Goal: Task Accomplishment & Management: Complete application form

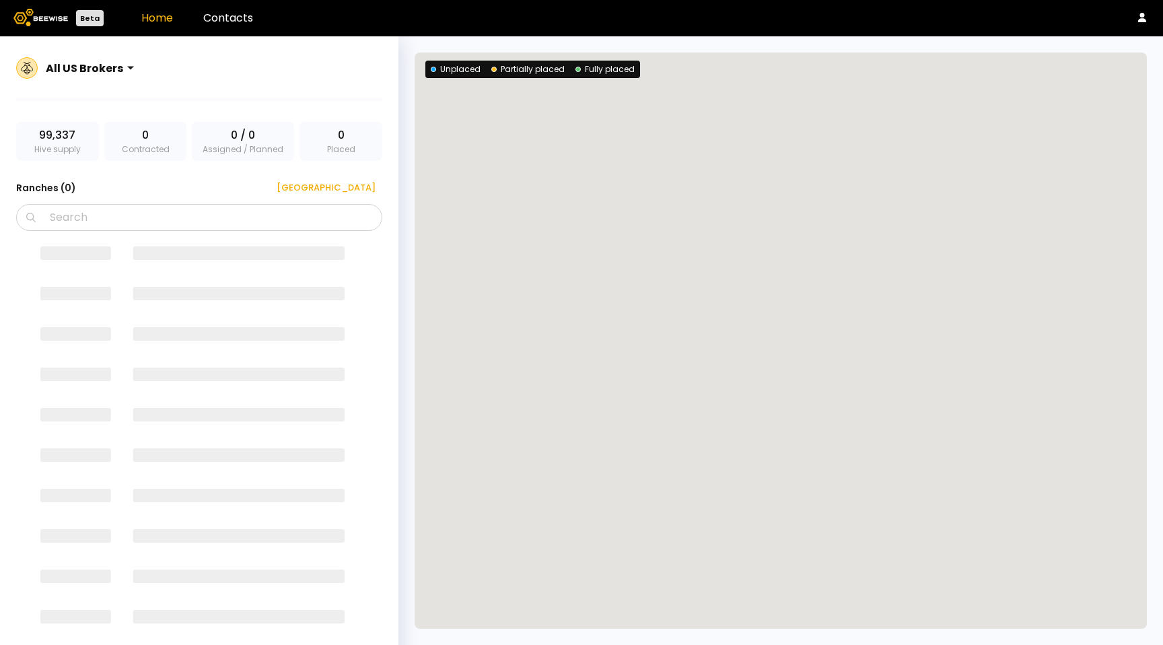
click at [199, 19] on div "Home Contacts" at bounding box center [197, 18] width 112 height 11
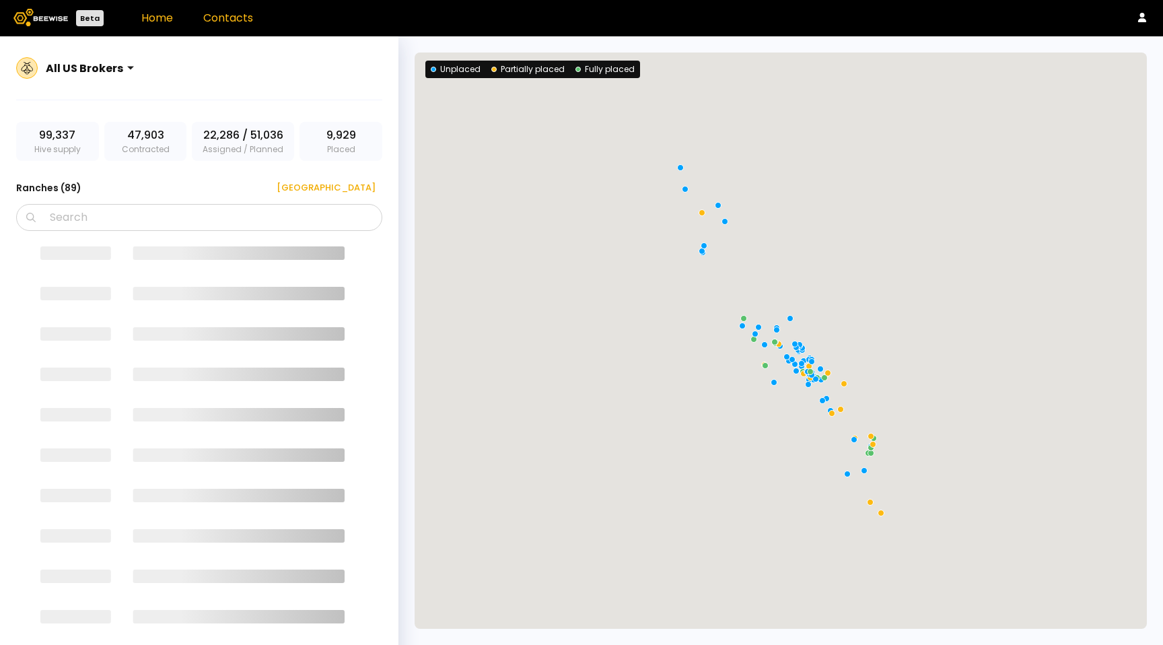
click at [209, 18] on link "Contacts" at bounding box center [228, 17] width 50 height 15
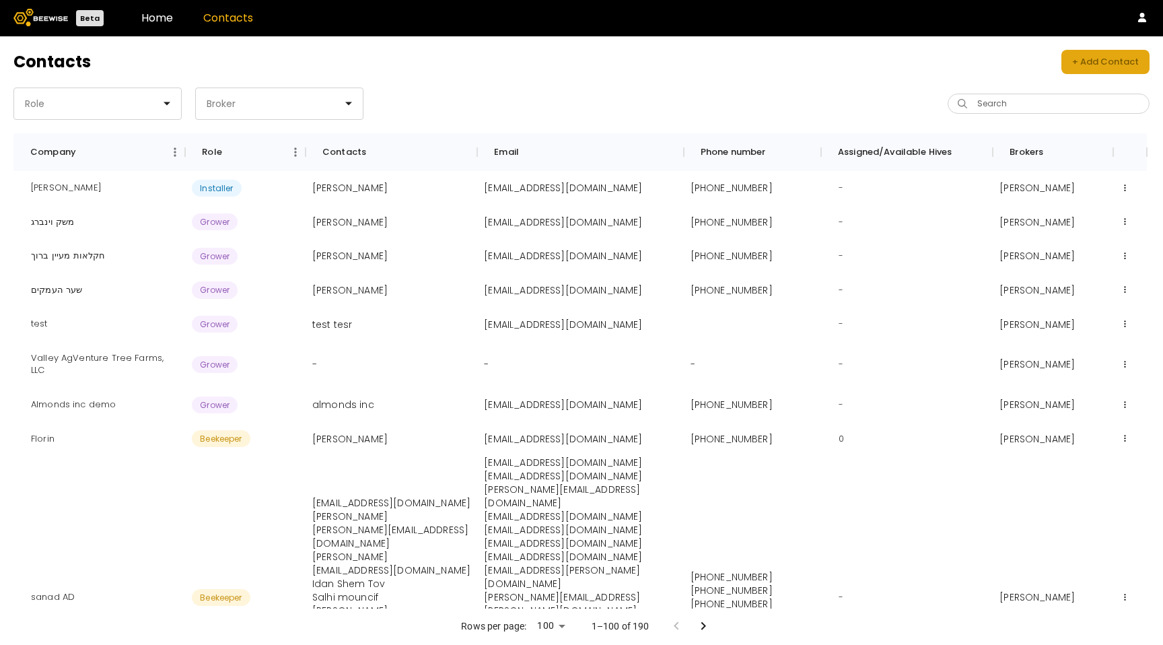
click at [1124, 50] on button "+ Add Contact" at bounding box center [1106, 62] width 88 height 24
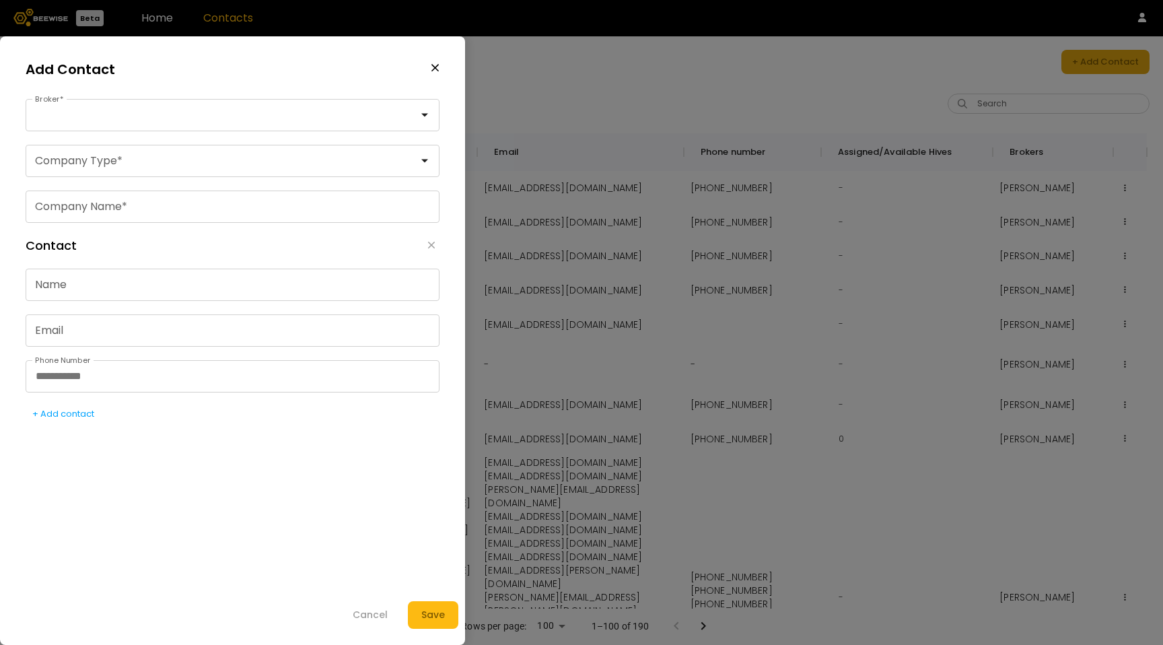
click at [1124, 50] on div at bounding box center [581, 322] width 1163 height 645
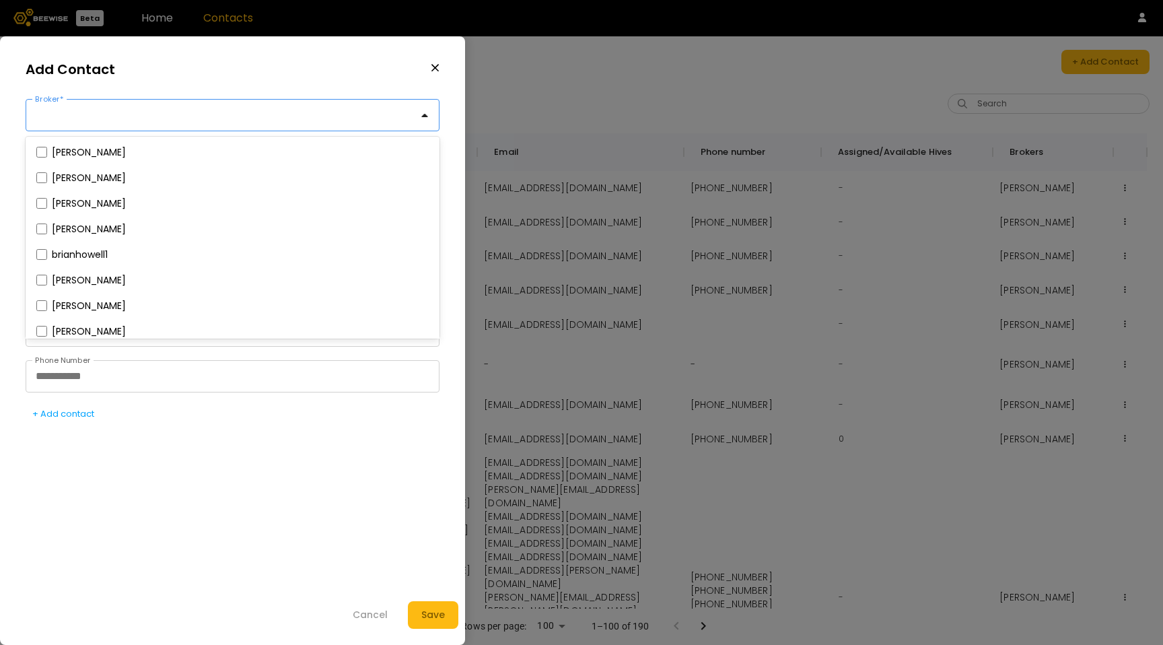
drag, startPoint x: 403, startPoint y: 110, endPoint x: 393, endPoint y: 71, distance: 39.7
click at [393, 71] on form "Add Contact Yanor Halimi, 1 of 15. 15 results available. Use Up and Down to cho…" at bounding box center [232, 341] width 433 height 576
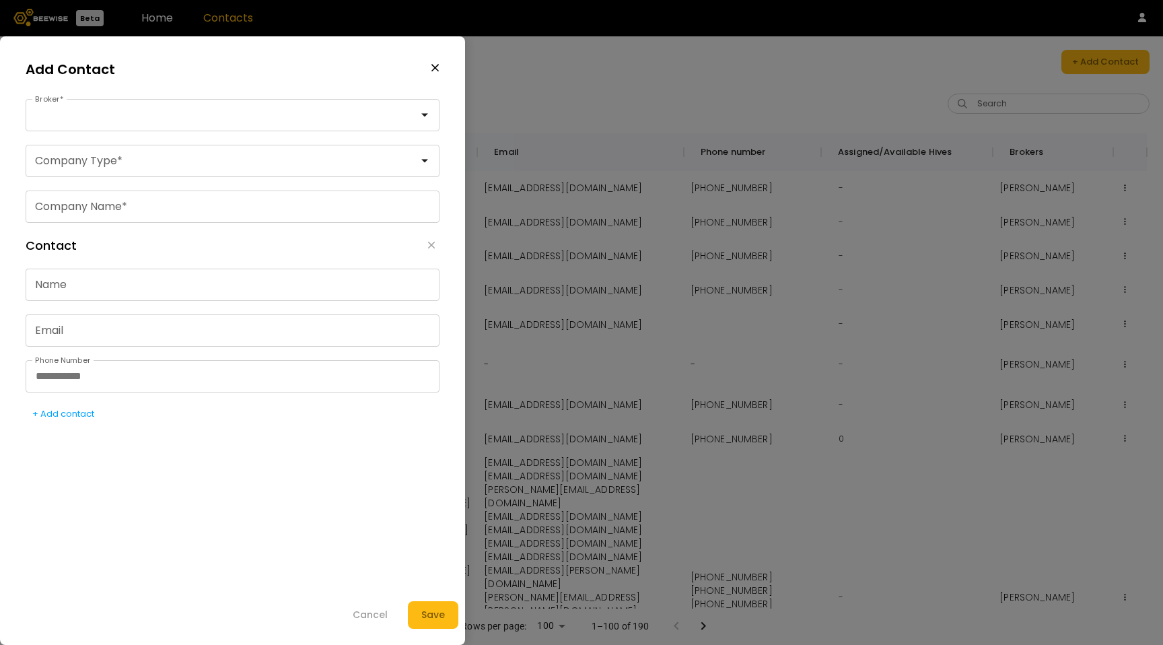
click at [385, 68] on div "Add Contact" at bounding box center [233, 69] width 414 height 33
click at [386, 67] on div "Add Contact" at bounding box center [233, 69] width 414 height 33
click at [250, 98] on form "Add Contact Broker * Company Type * Company Name * Contact Name Email Phone Num…" at bounding box center [232, 341] width 433 height 576
click at [250, 103] on div at bounding box center [227, 115] width 402 height 31
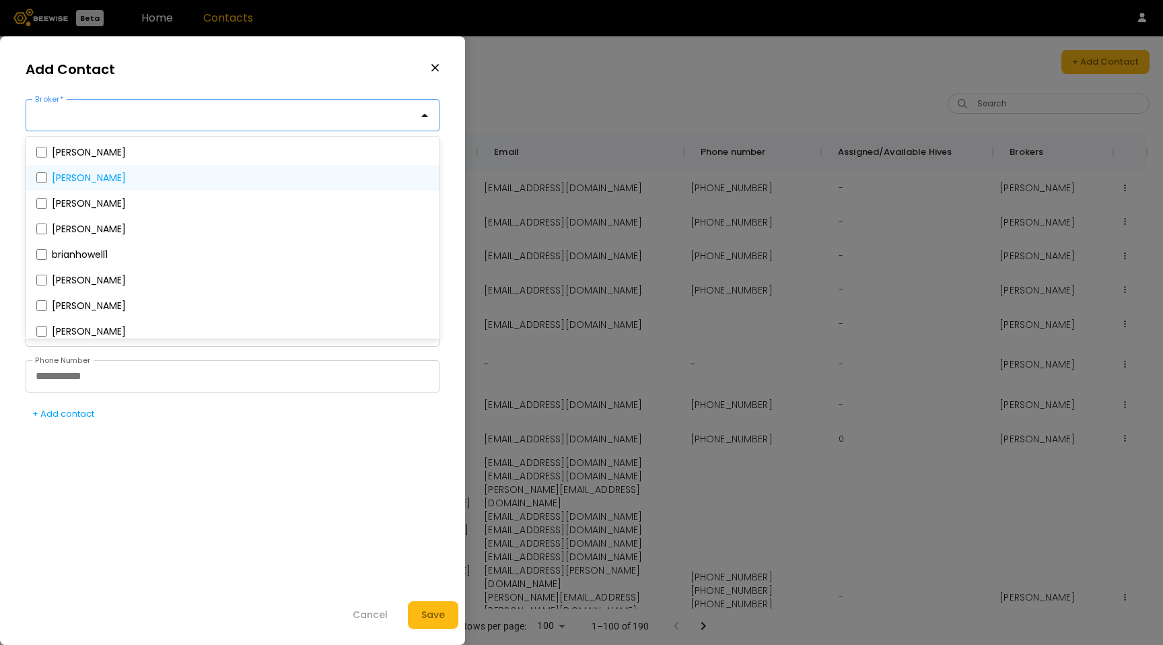
click at [30, 183] on div "[PERSON_NAME]" at bounding box center [233, 178] width 414 height 26
click at [40, 183] on span at bounding box center [41, 177] width 15 height 15
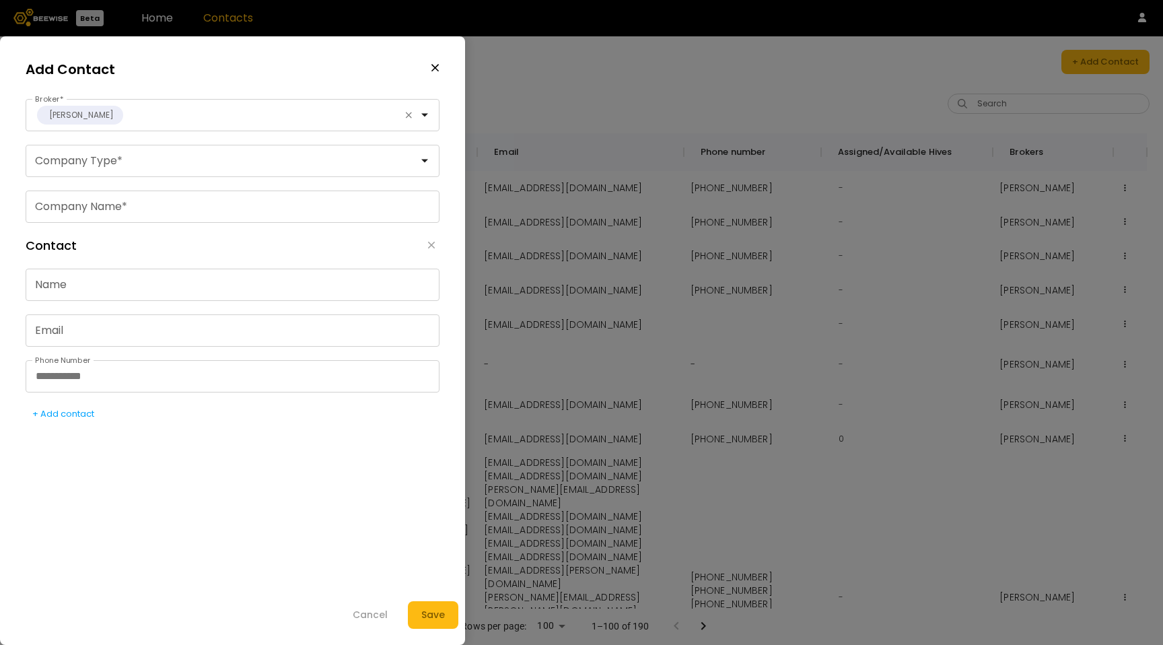
click at [174, 431] on div "Contact Name Email Phone Number + Add contact" at bounding box center [233, 351] width 414 height 256
click at [171, 147] on div at bounding box center [227, 160] width 402 height 31
click at [153, 206] on div "Grower" at bounding box center [233, 213] width 414 height 19
click at [42, 224] on div "Installer" at bounding box center [233, 232] width 414 height 19
click at [43, 231] on div "Installer" at bounding box center [233, 232] width 398 height 8
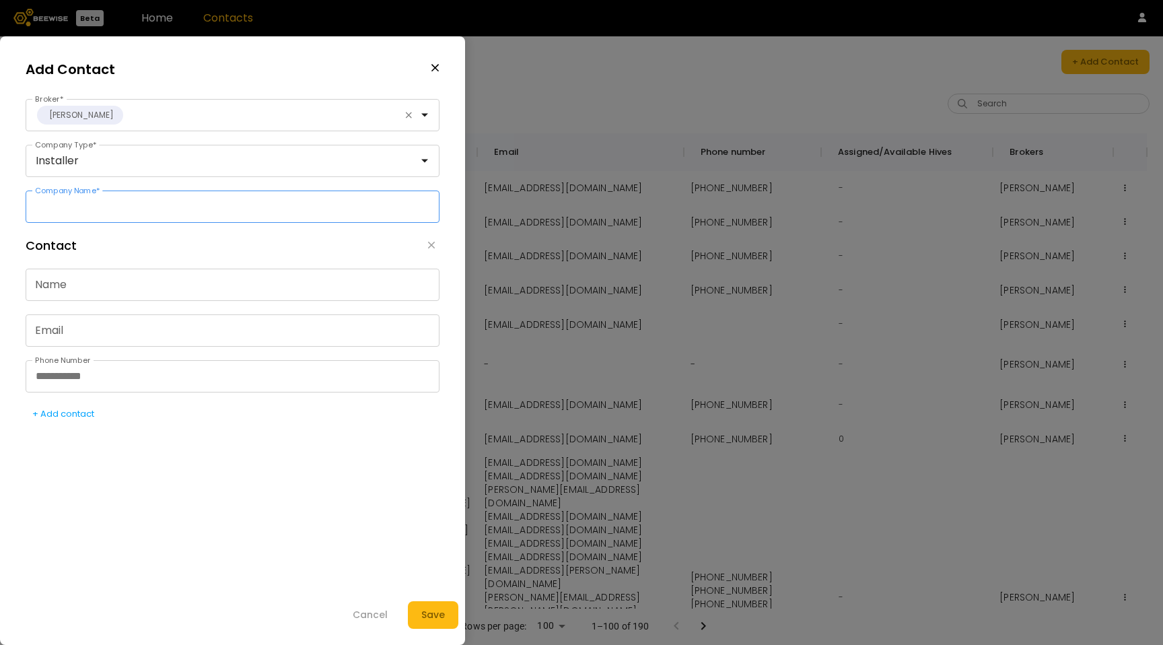
click at [62, 215] on input "Company Name *" at bounding box center [232, 206] width 413 height 31
click at [240, 243] on div "Contact" at bounding box center [233, 246] width 414 height 24
click at [428, 64] on div "Add Contact" at bounding box center [233, 69] width 414 height 33
click at [432, 64] on icon "button" at bounding box center [435, 68] width 9 height 12
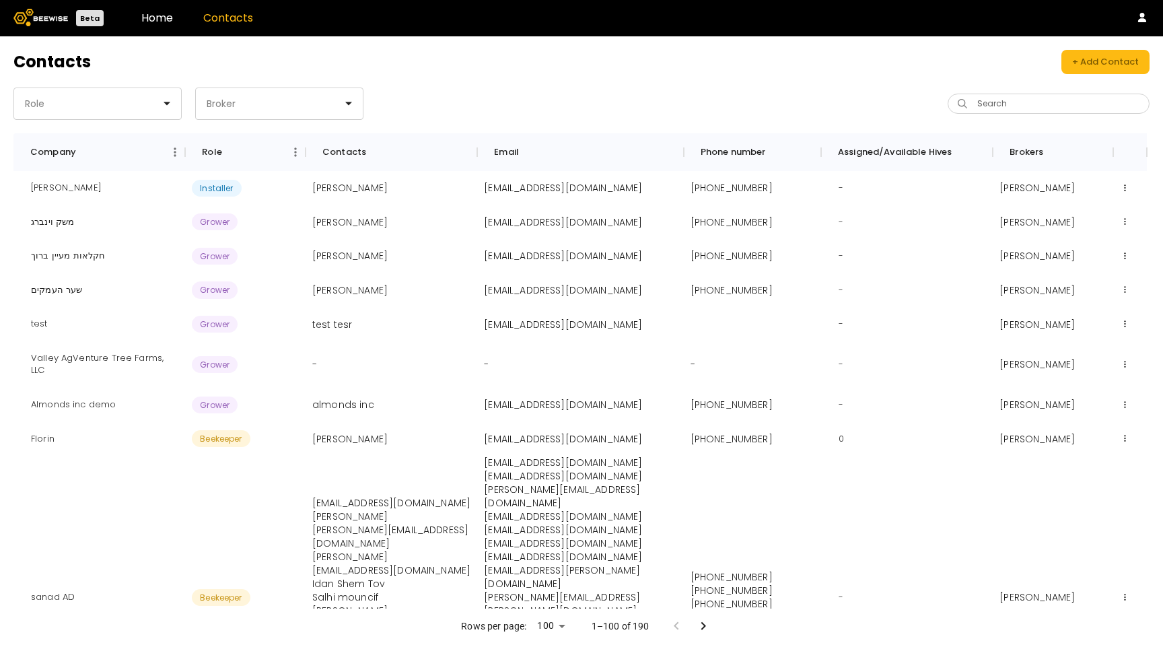
click at [172, 26] on header "Beta Home Contacts" at bounding box center [581, 18] width 1163 height 36
click at [165, 25] on link "Home" at bounding box center [157, 17] width 32 height 15
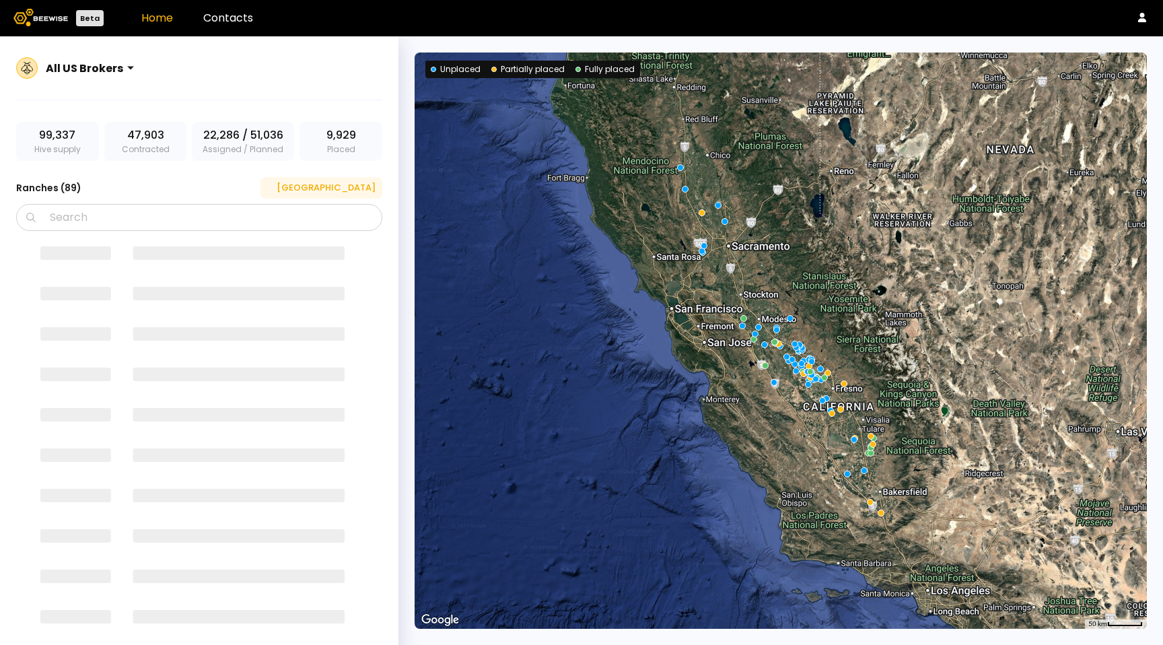
click at [350, 193] on div "[GEOGRAPHIC_DATA]" at bounding box center [321, 187] width 108 height 13
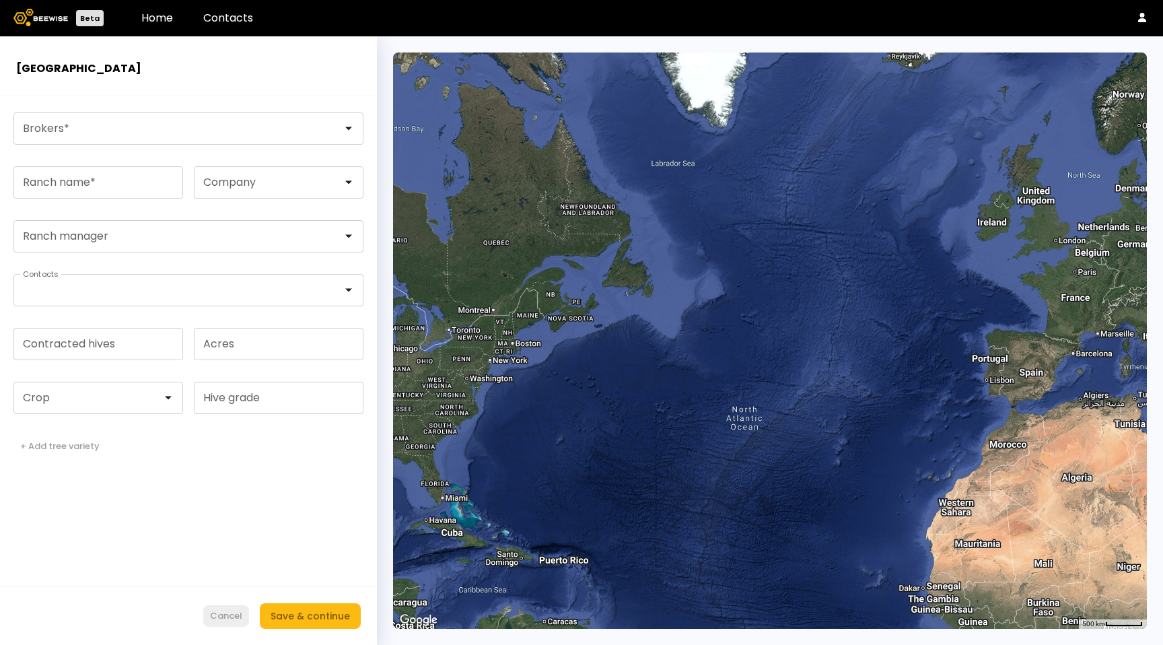
click at [244, 623] on button "Cancel" at bounding box center [226, 616] width 46 height 22
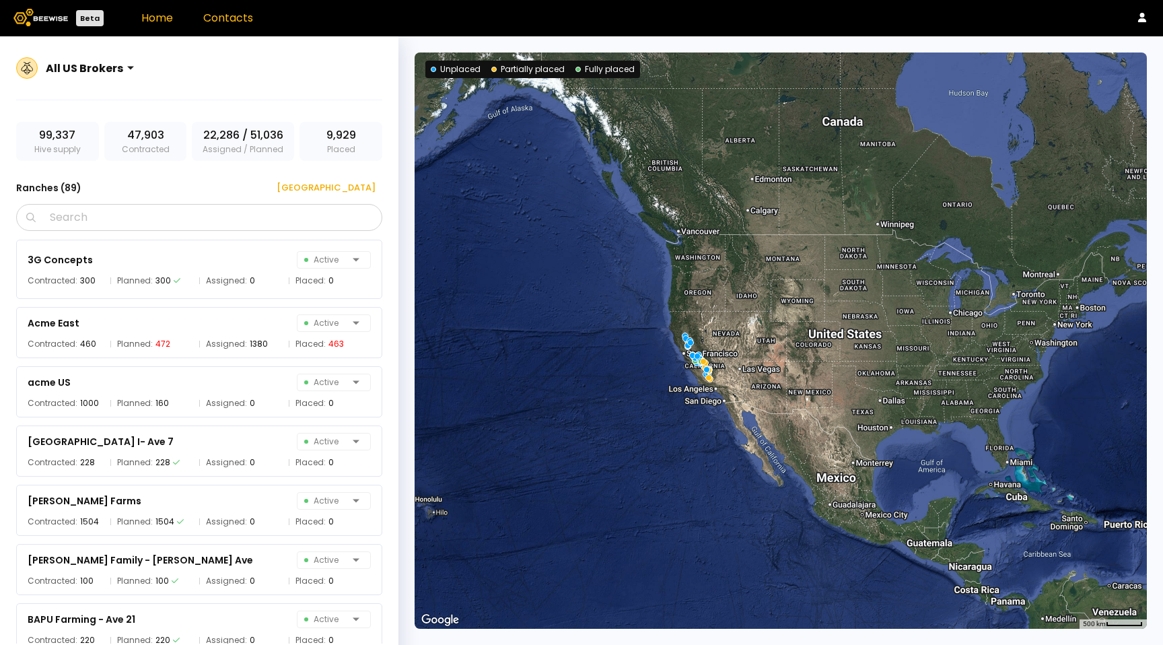
click at [240, 23] on link "Contacts" at bounding box center [228, 17] width 50 height 15
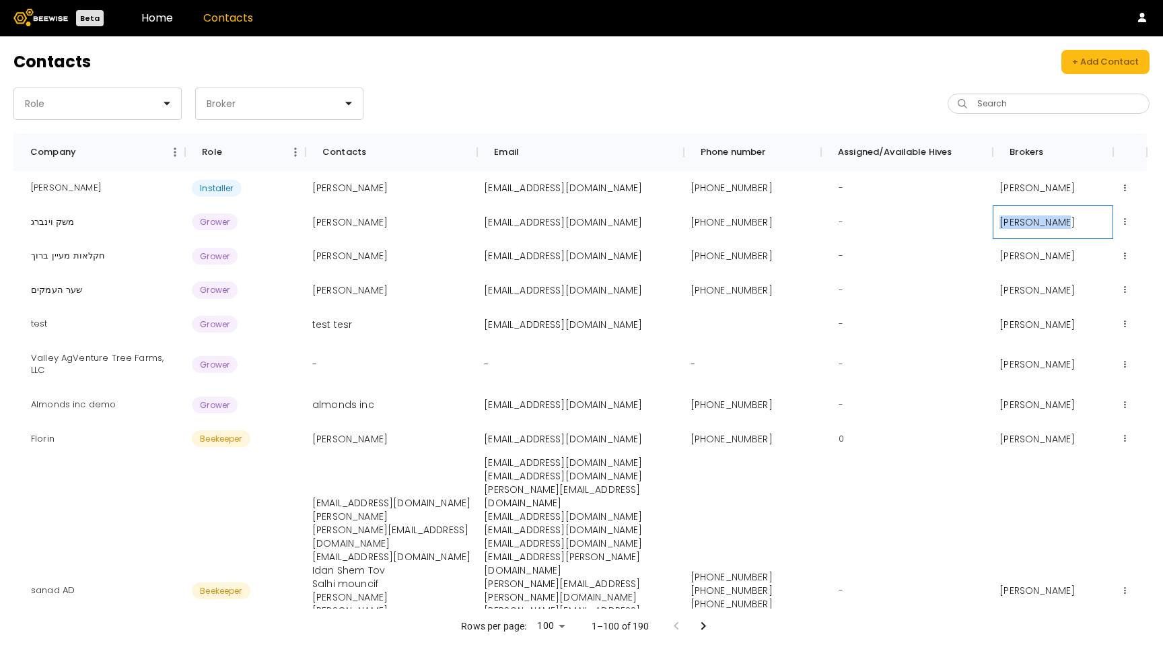
drag, startPoint x: 1078, startPoint y: 221, endPoint x: 996, endPoint y: 224, distance: 82.2
click at [996, 224] on div "[PERSON_NAME]" at bounding box center [1053, 222] width 121 height 34
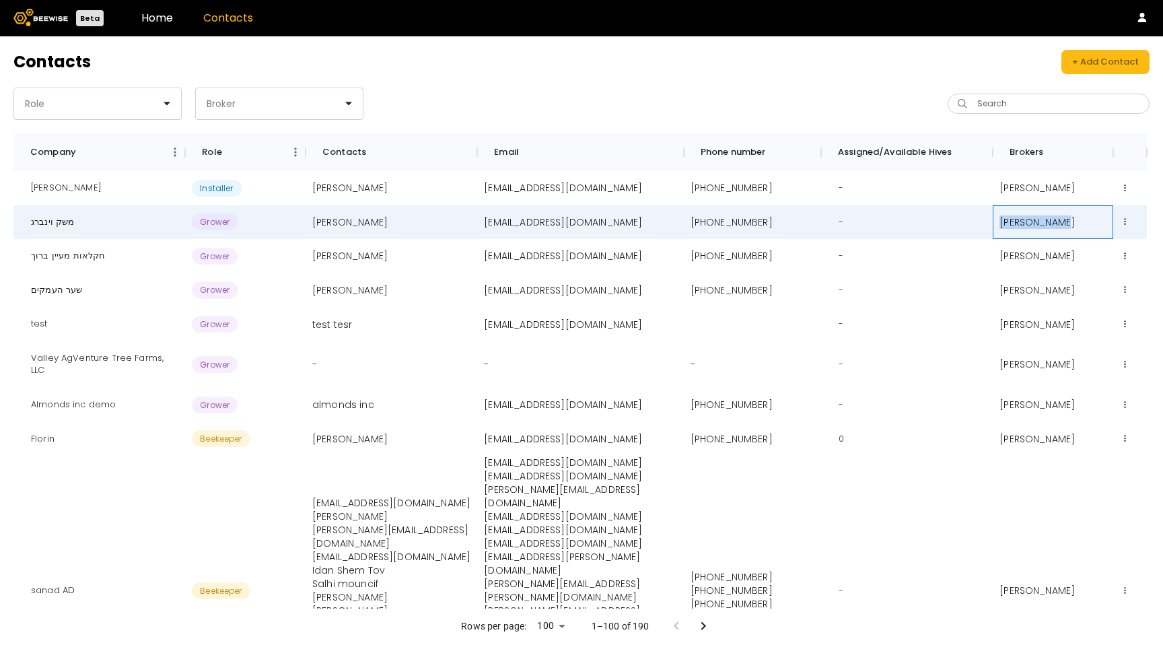
copy p "[PERSON_NAME]"
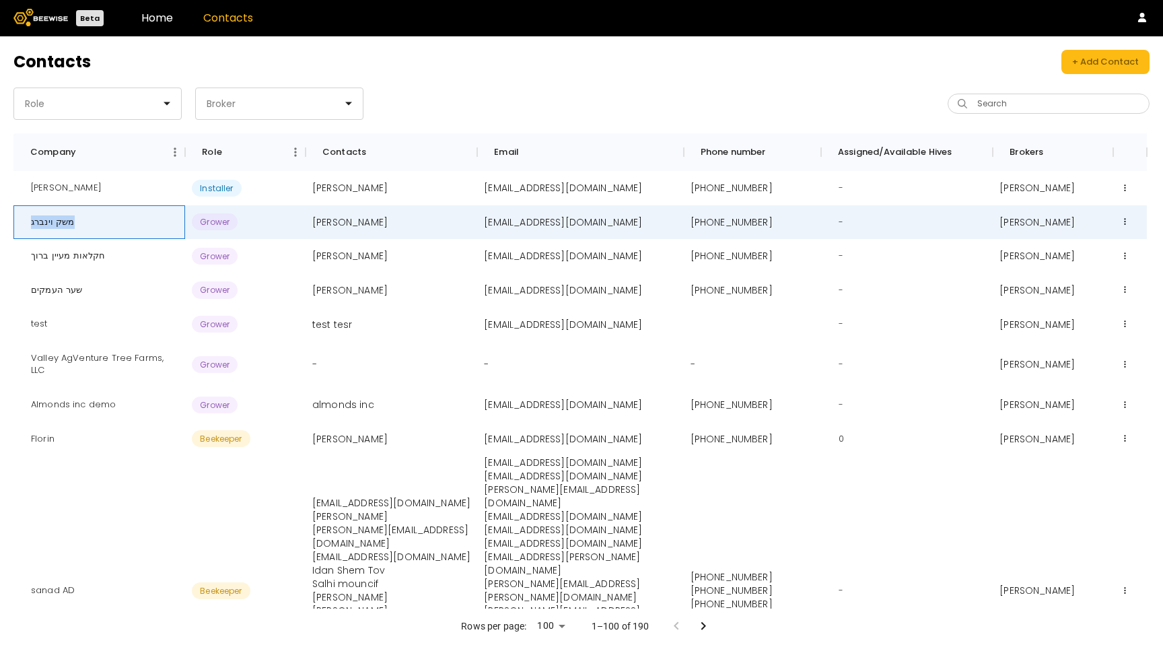
drag, startPoint x: 73, startPoint y: 227, endPoint x: 25, endPoint y: 227, distance: 48.5
click at [24, 227] on div "משק וינברג" at bounding box center [52, 222] width 65 height 34
drag, startPoint x: 113, startPoint y: 186, endPoint x: 7, endPoint y: 185, distance: 105.7
click at [7, 185] on div "Contacts + Add Contact Role Broker Search Company Role Contacts Email Phone num…" at bounding box center [581, 340] width 1163 height 609
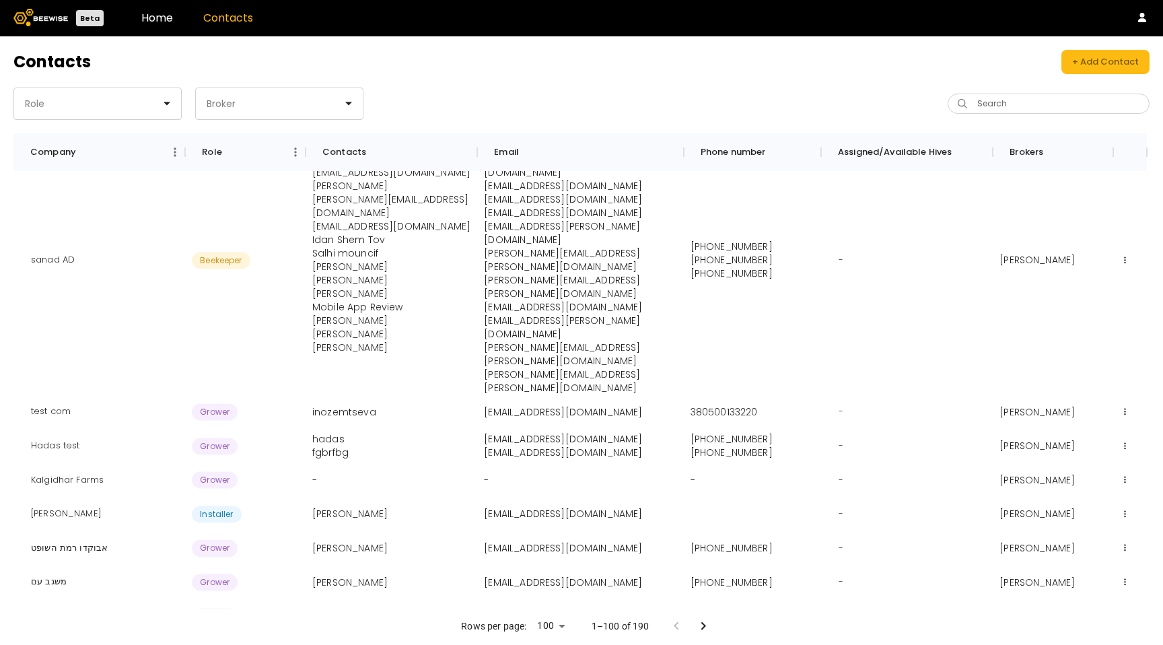
scroll to position [297, 0]
click at [156, 16] on link "Home" at bounding box center [157, 17] width 32 height 15
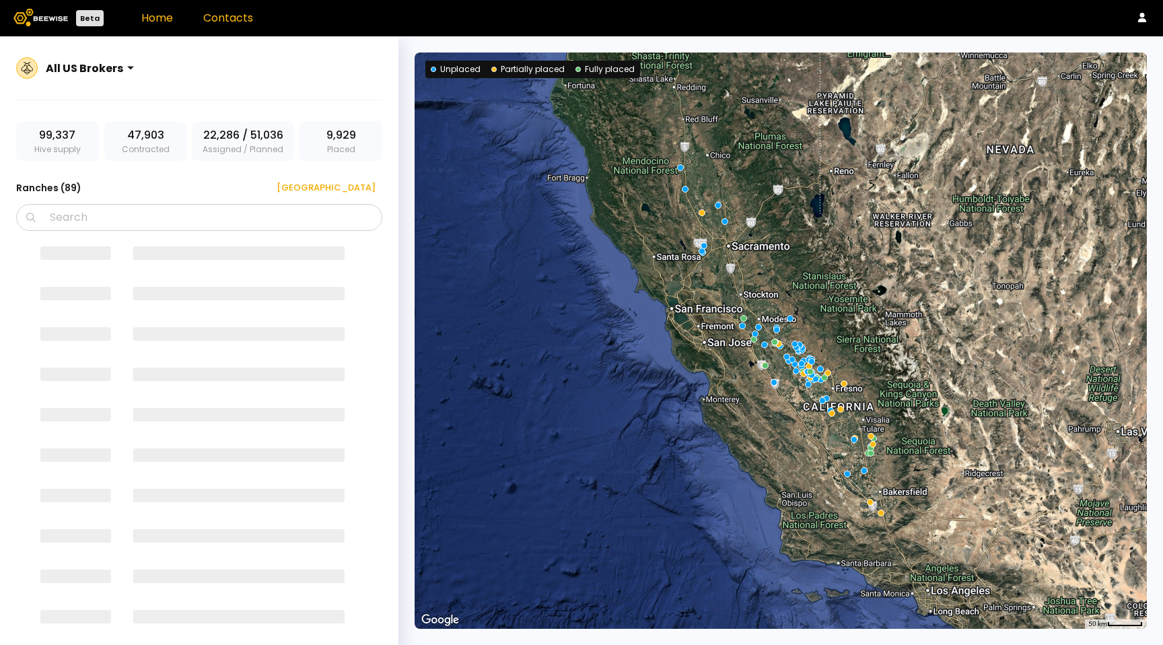
click at [247, 15] on link "Contacts" at bounding box center [228, 17] width 50 height 15
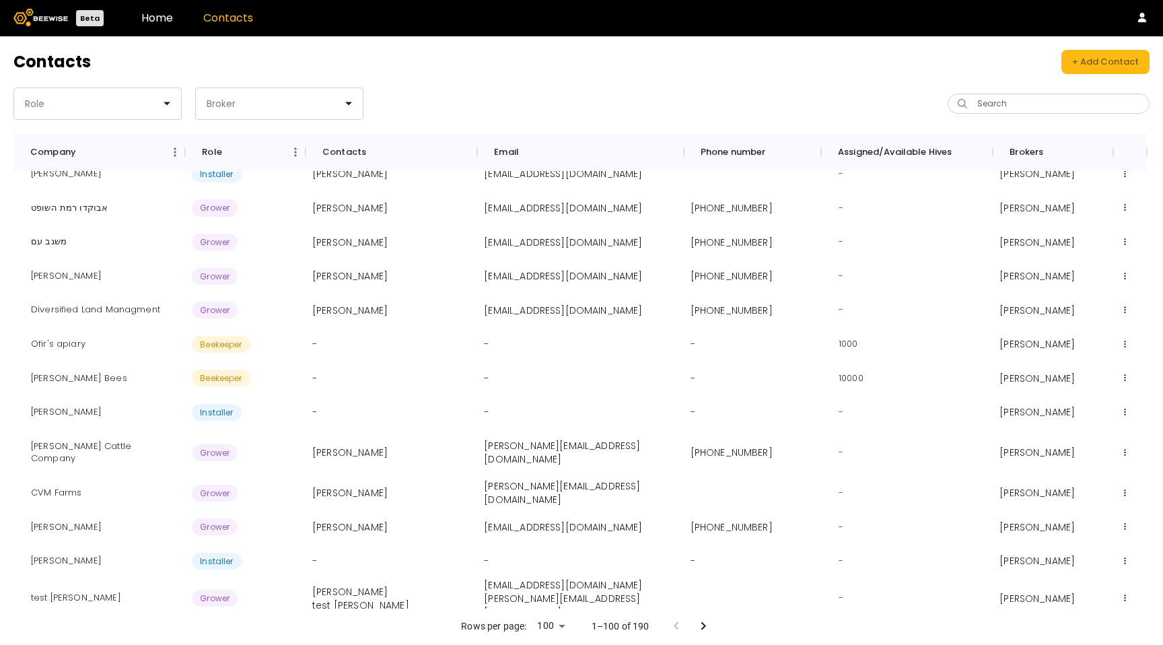
scroll to position [581, 0]
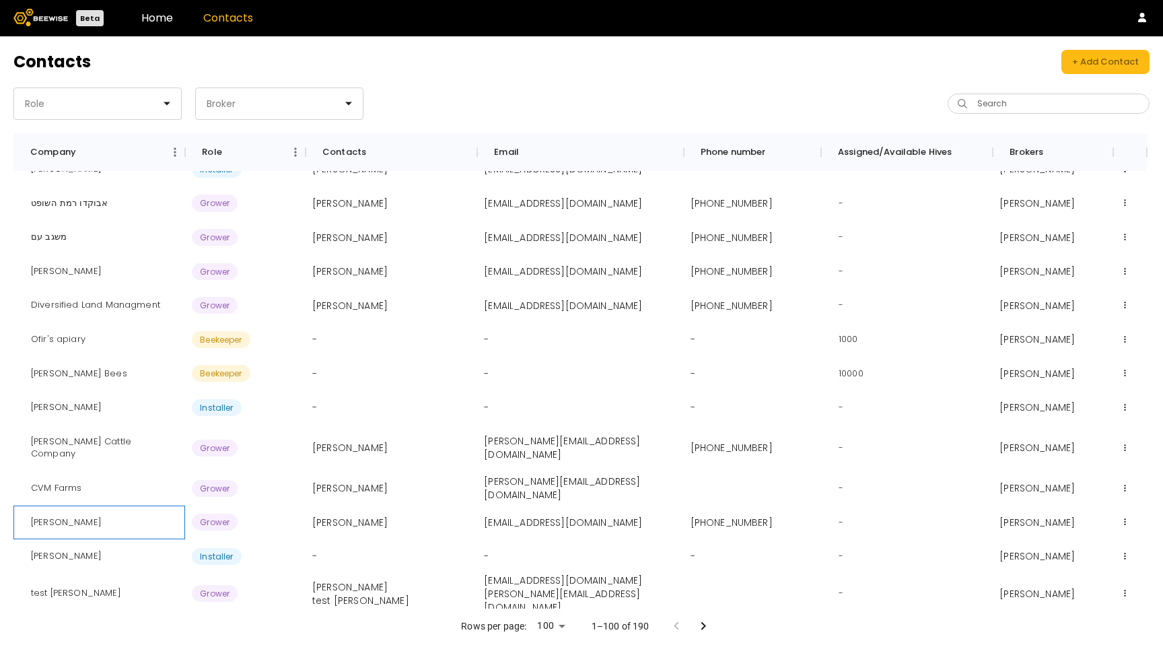
drag, startPoint x: 90, startPoint y: 503, endPoint x: 17, endPoint y: 503, distance: 72.7
click at [16, 506] on div "[PERSON_NAME]" at bounding box center [99, 523] width 172 height 34
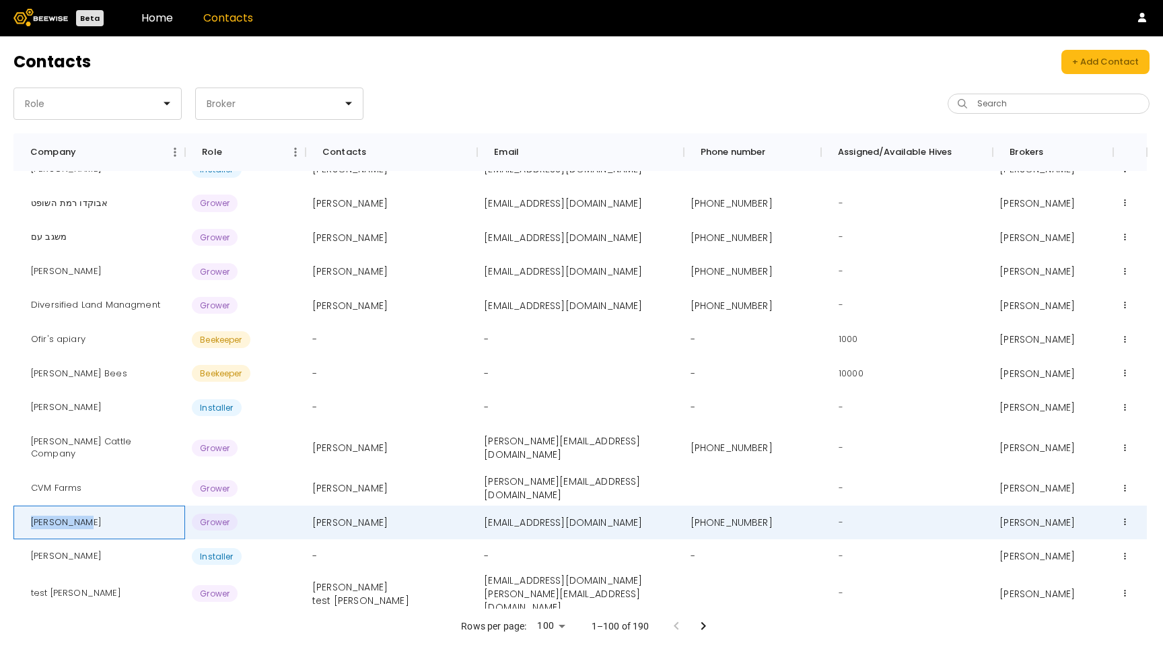
drag, startPoint x: 98, startPoint y: 512, endPoint x: 18, endPoint y: 508, distance: 80.2
click at [18, 508] on div "[PERSON_NAME]" at bounding box center [99, 523] width 172 height 34
copy div "[PERSON_NAME]"
click at [1004, 516] on p "[PERSON_NAME]" at bounding box center [1037, 522] width 75 height 13
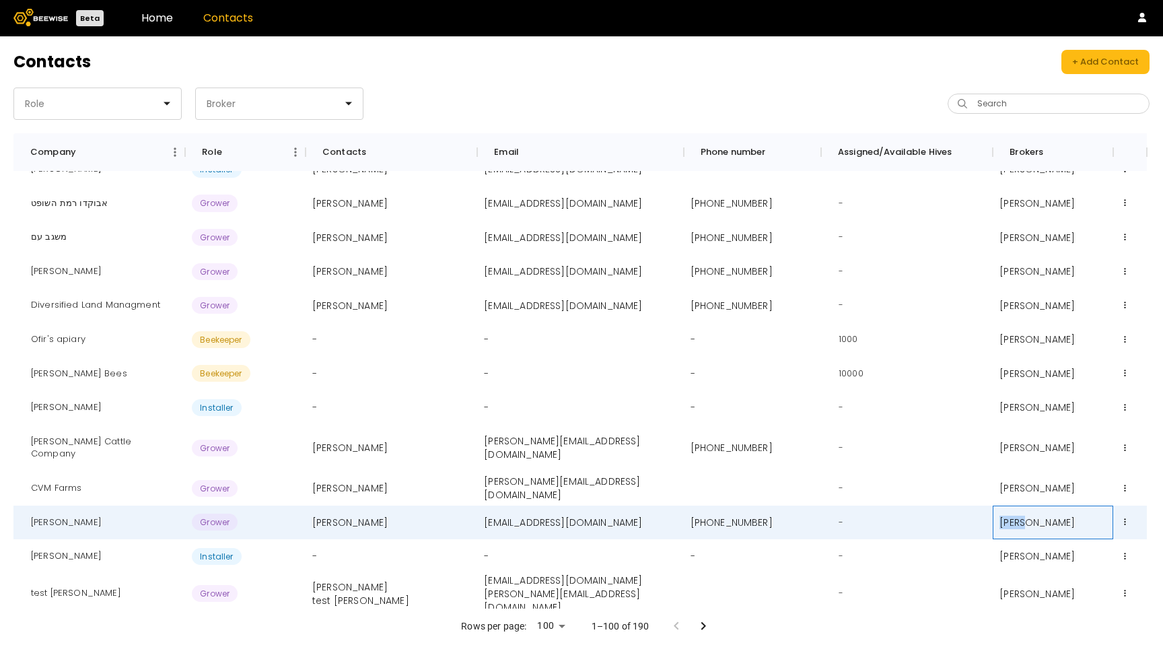
copy p "[PERSON_NAME]"
click at [86, 511] on div "[PERSON_NAME]" at bounding box center [66, 523] width 92 height 34
copy div "[PERSON_NAME]"
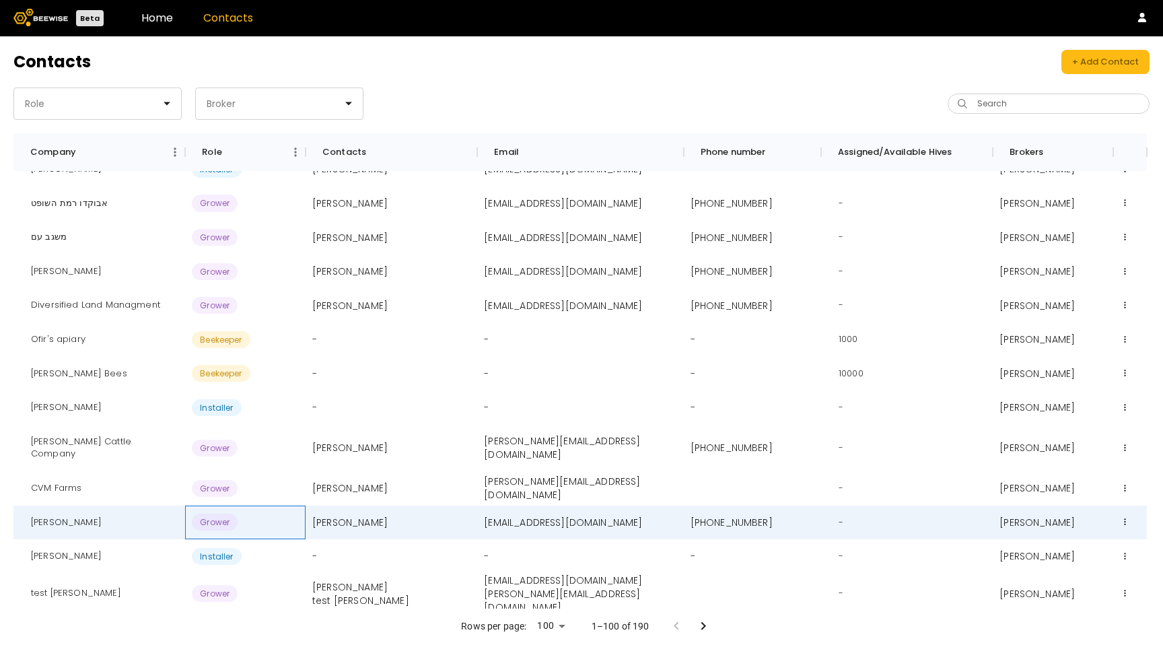
click at [261, 508] on div "Grower" at bounding box center [245, 523] width 121 height 34
click at [65, 512] on div "[PERSON_NAME]" at bounding box center [66, 523] width 92 height 34
copy div "[PERSON_NAME]"
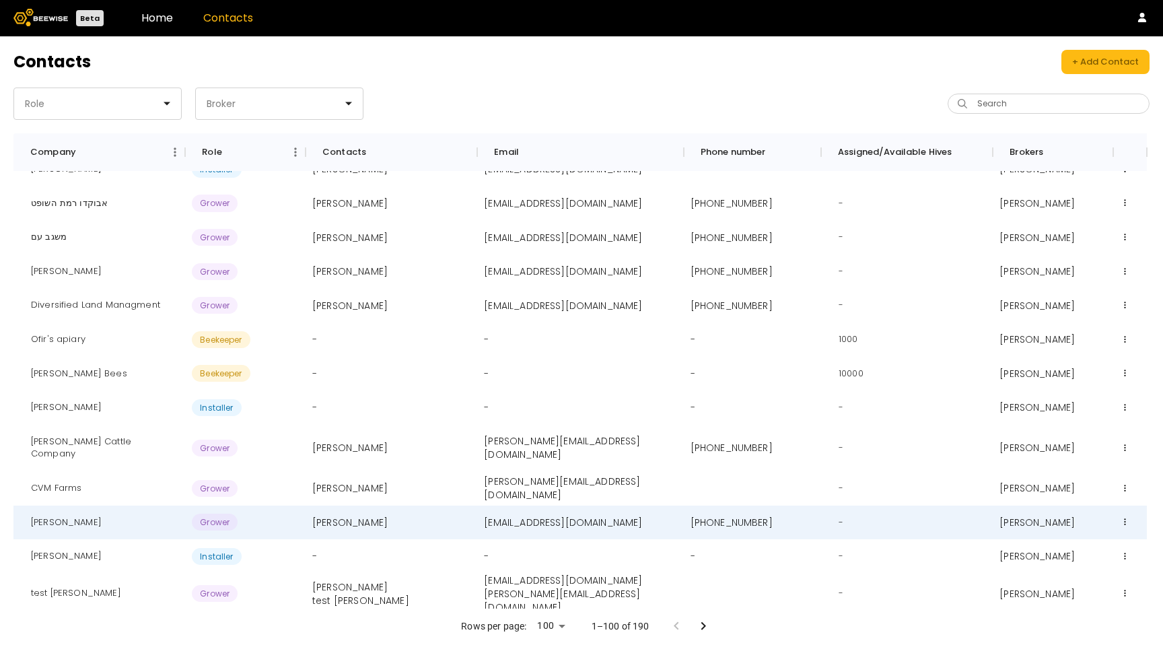
click at [133, 18] on header "Beta Home Contacts" at bounding box center [581, 18] width 1163 height 36
click at [145, 18] on link "Home" at bounding box center [157, 17] width 32 height 15
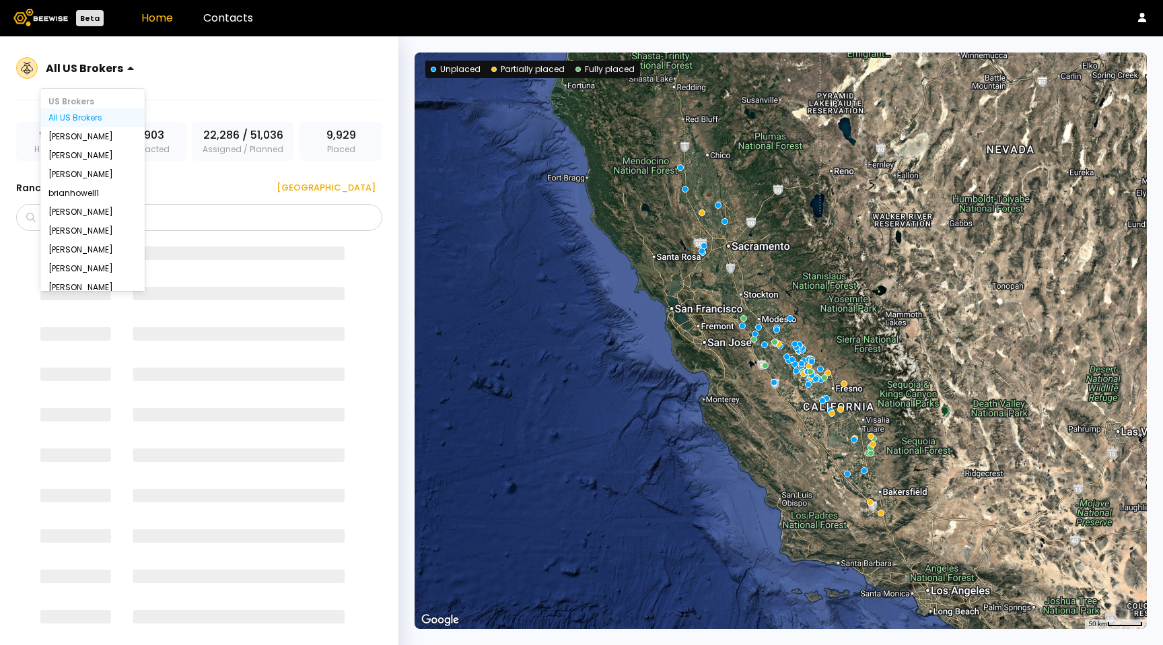
click at [103, 71] on div at bounding box center [84, 68] width 77 height 12
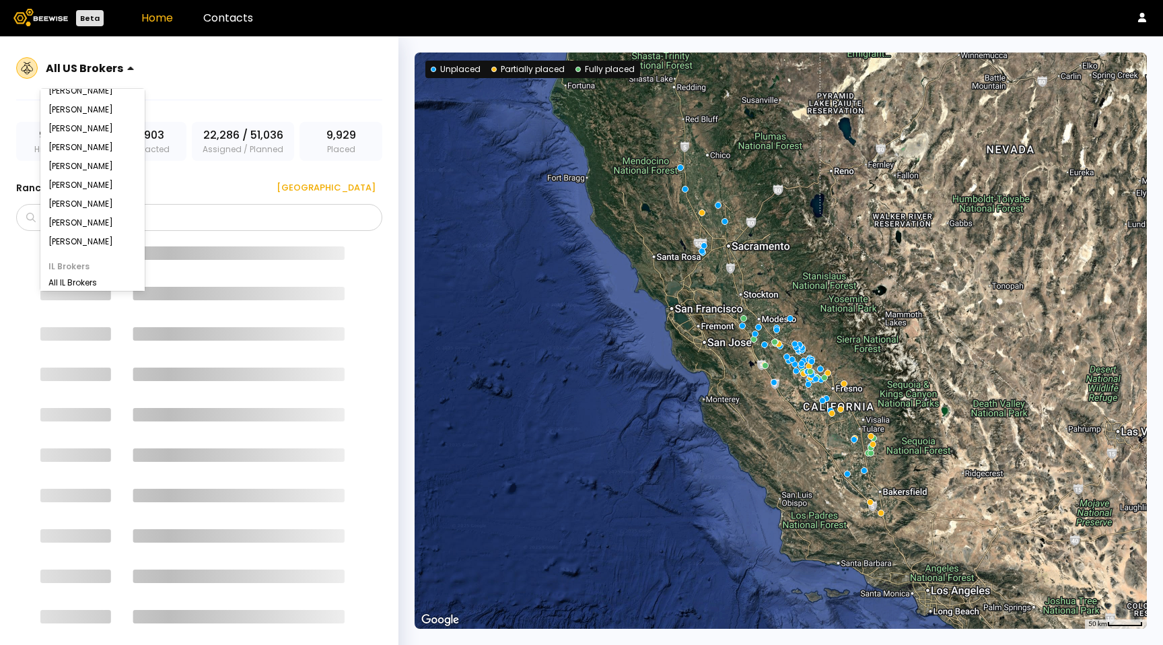
scroll to position [123, 0]
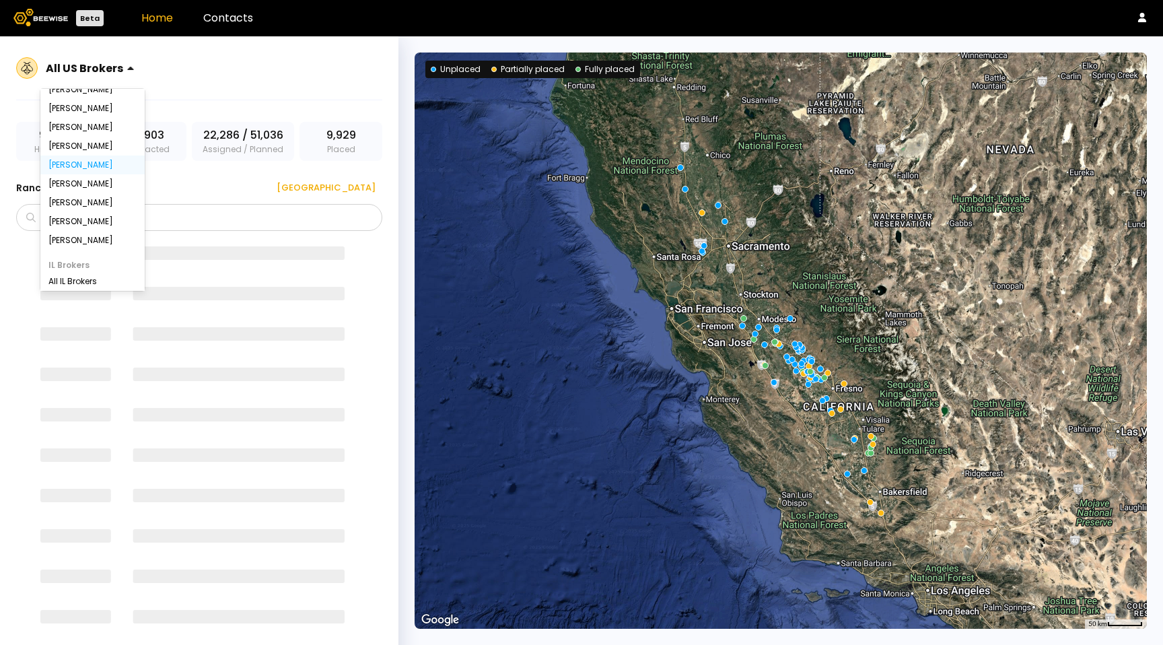
click at [64, 167] on div "[PERSON_NAME]" at bounding box center [92, 165] width 88 height 8
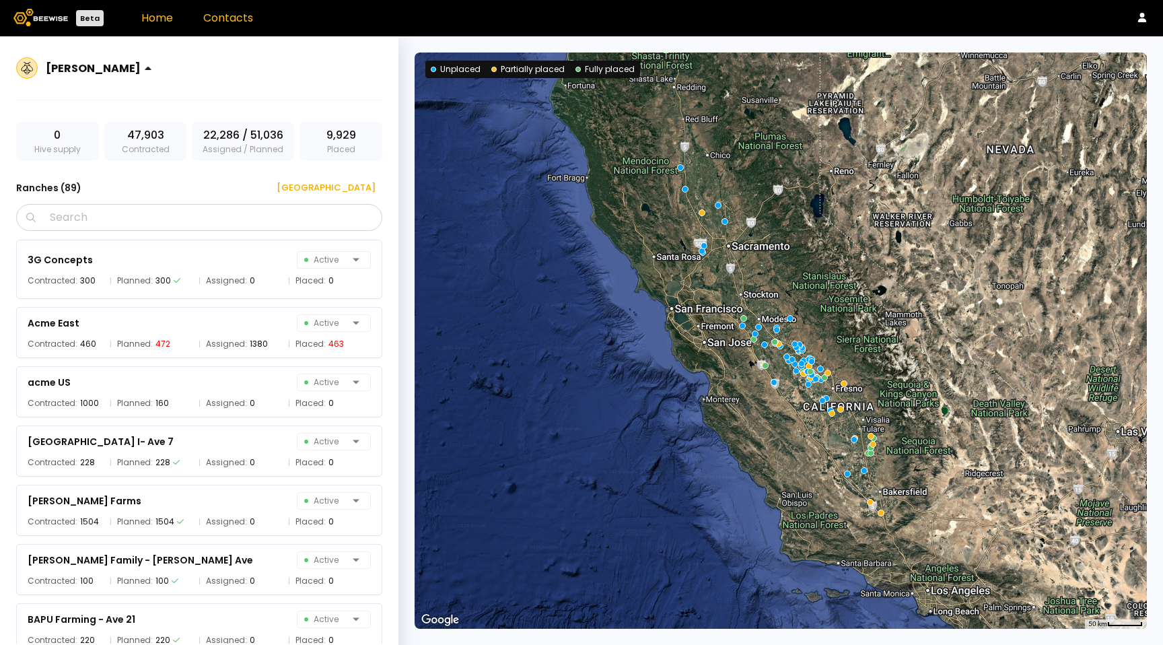
click at [238, 20] on link "Contacts" at bounding box center [228, 17] width 50 height 15
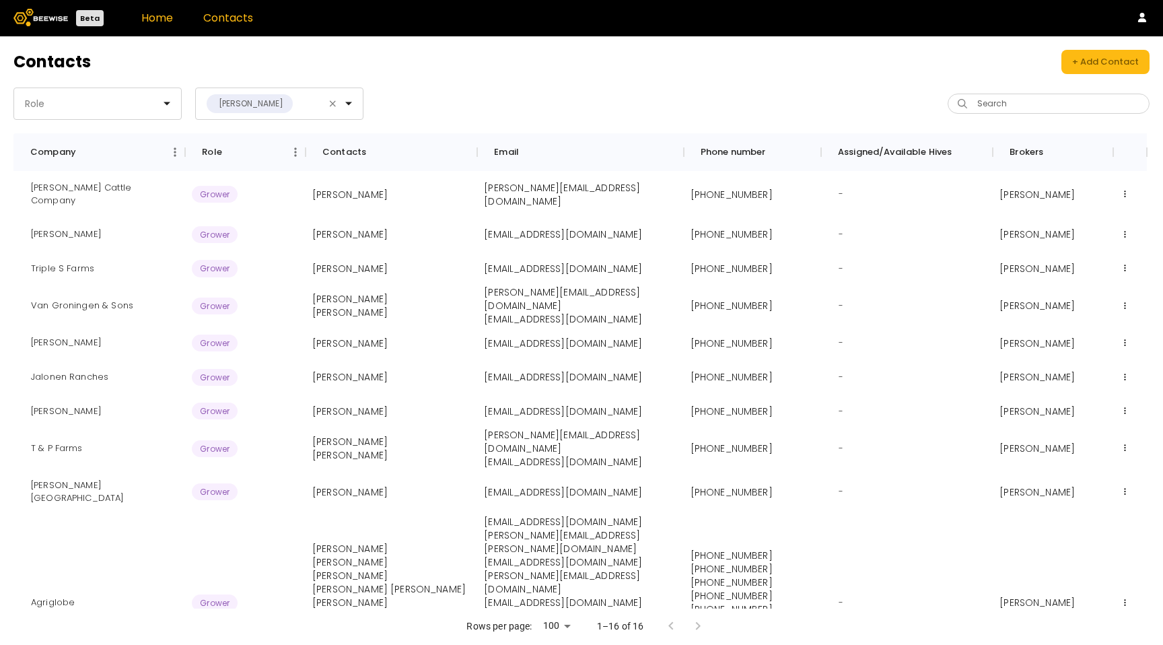
click at [154, 19] on link "Home" at bounding box center [157, 17] width 32 height 15
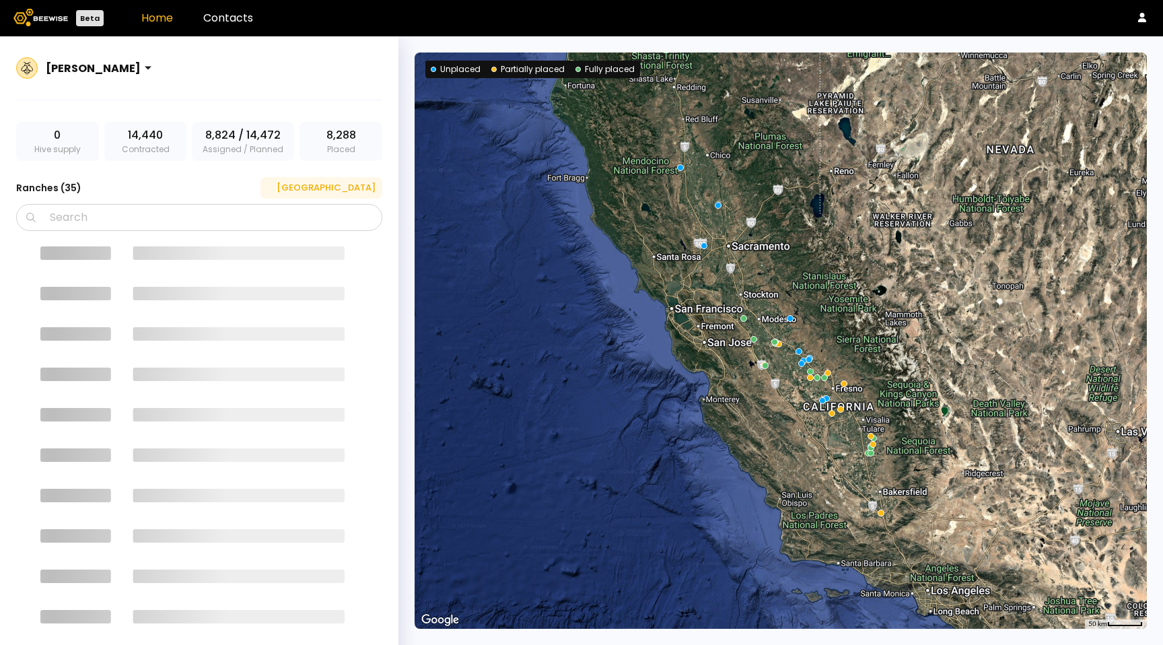
click at [367, 183] on div "[GEOGRAPHIC_DATA]" at bounding box center [321, 187] width 108 height 13
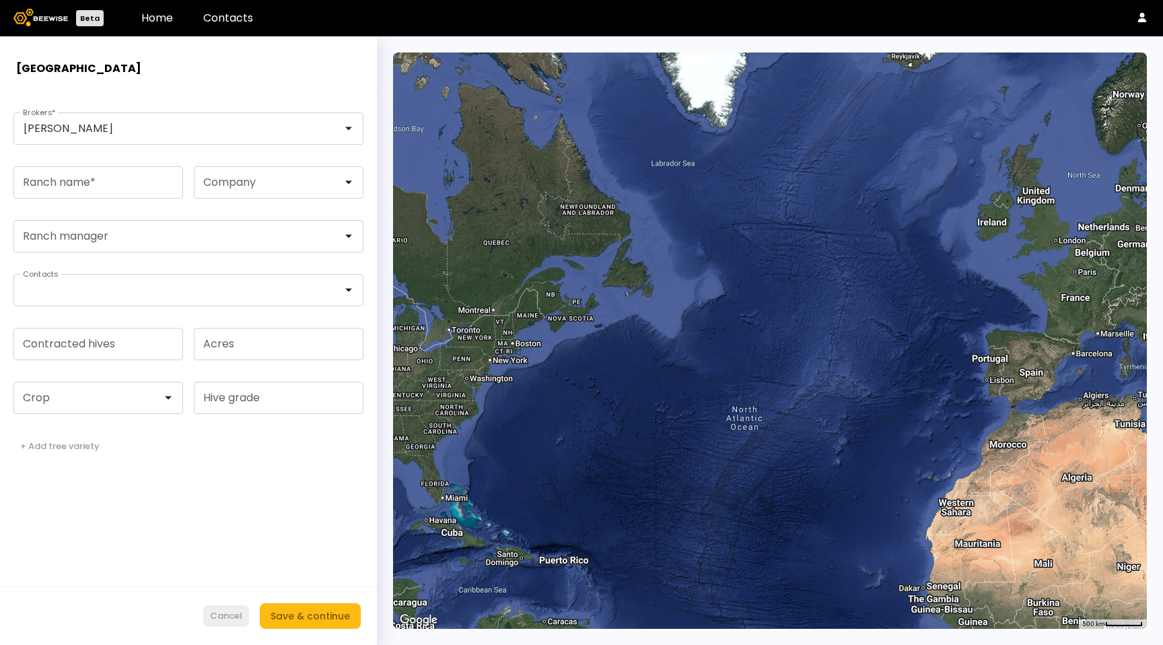
click at [235, 611] on div "Cancel" at bounding box center [226, 615] width 32 height 13
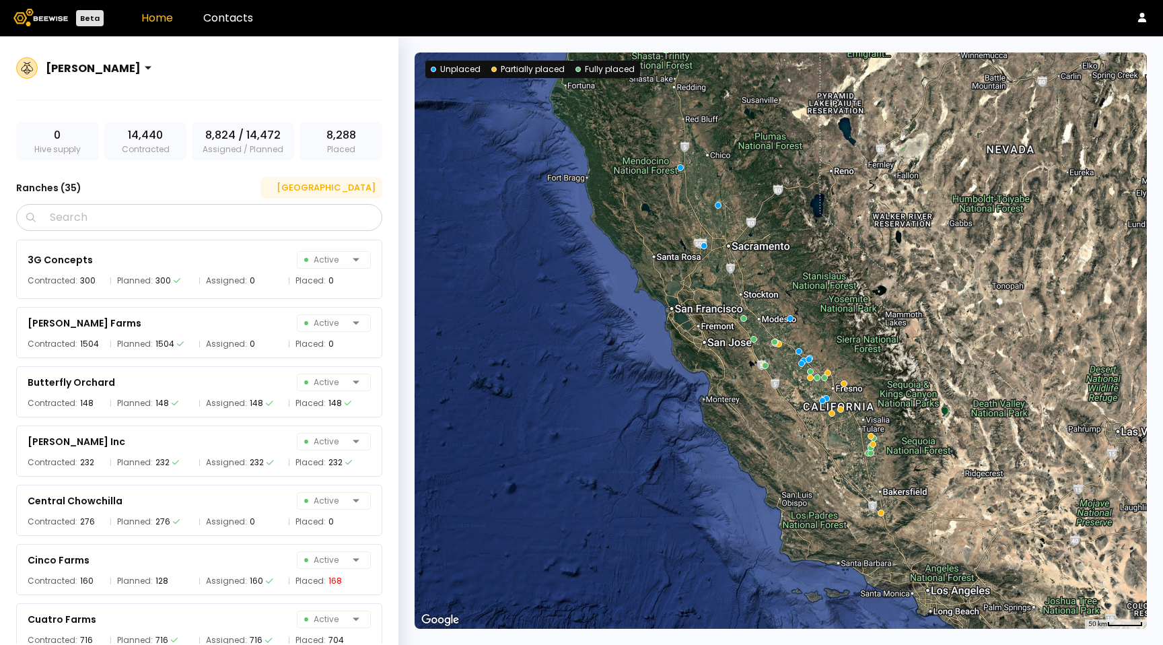
click at [366, 197] on button "[GEOGRAPHIC_DATA]" at bounding box center [322, 188] width 122 height 22
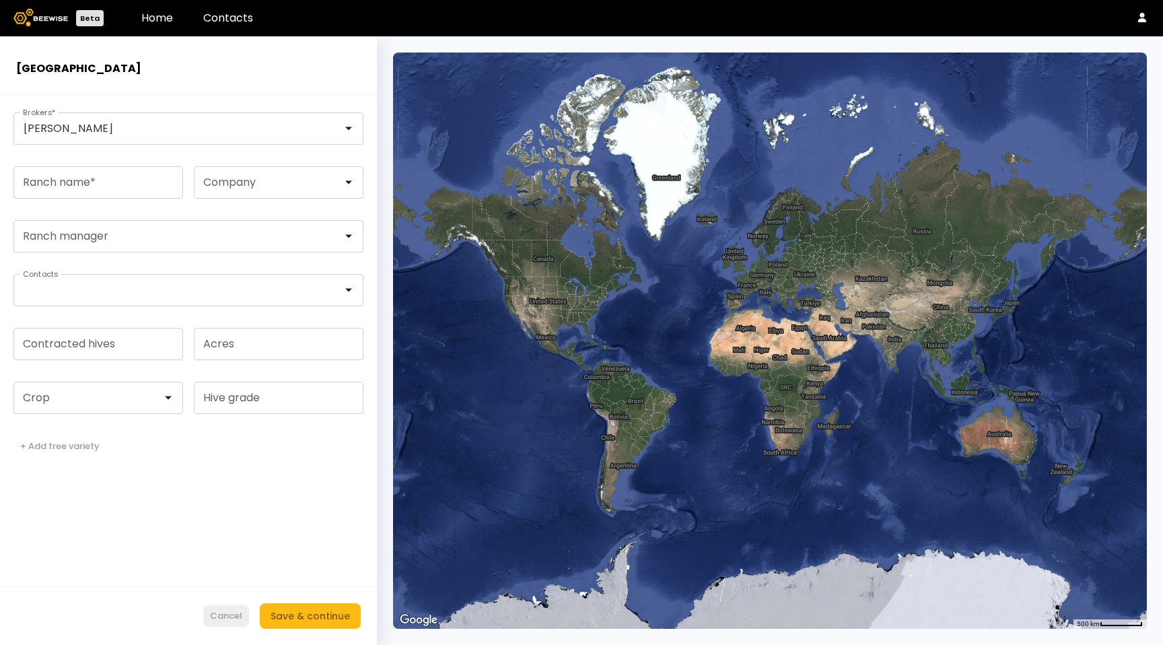
click at [226, 617] on div "Cancel" at bounding box center [226, 615] width 32 height 13
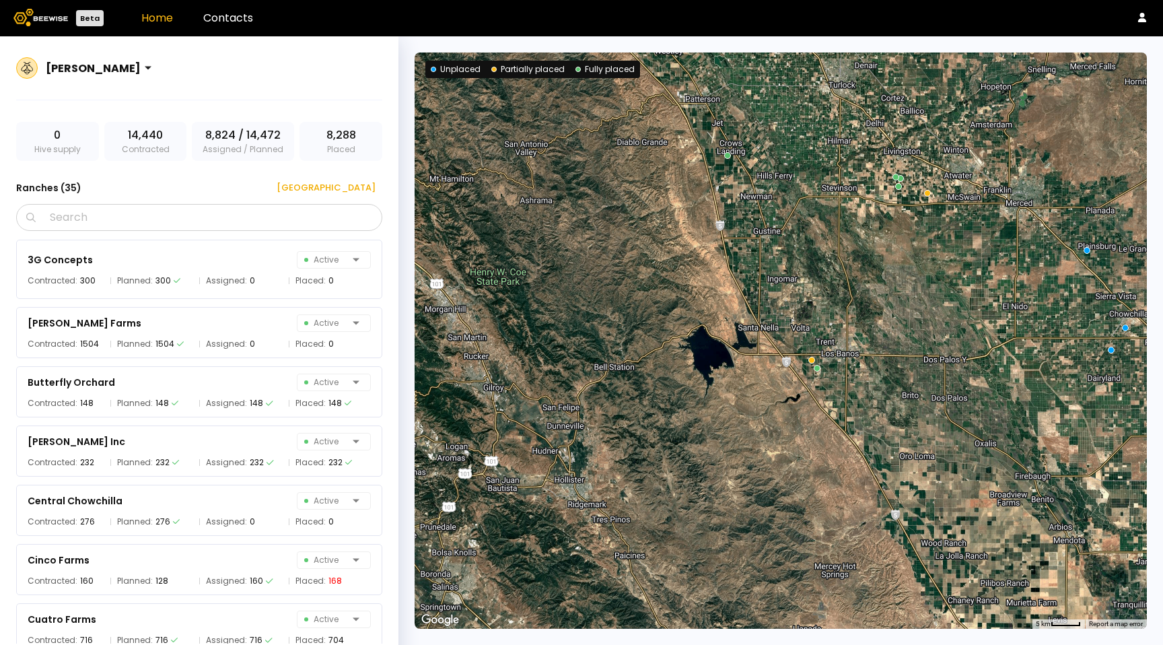
drag, startPoint x: 860, startPoint y: 240, endPoint x: 829, endPoint y: 407, distance: 170.4
click at [826, 412] on div at bounding box center [781, 341] width 732 height 576
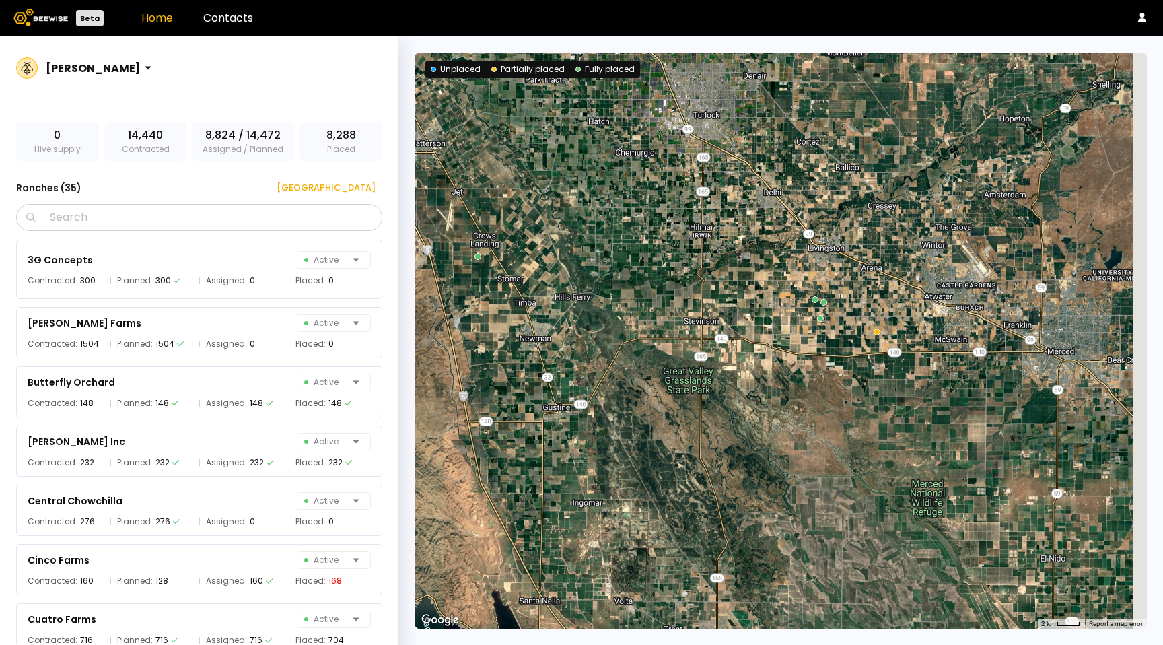
drag, startPoint x: 904, startPoint y: 292, endPoint x: 839, endPoint y: 374, distance: 104.9
click at [840, 374] on div at bounding box center [781, 341] width 732 height 576
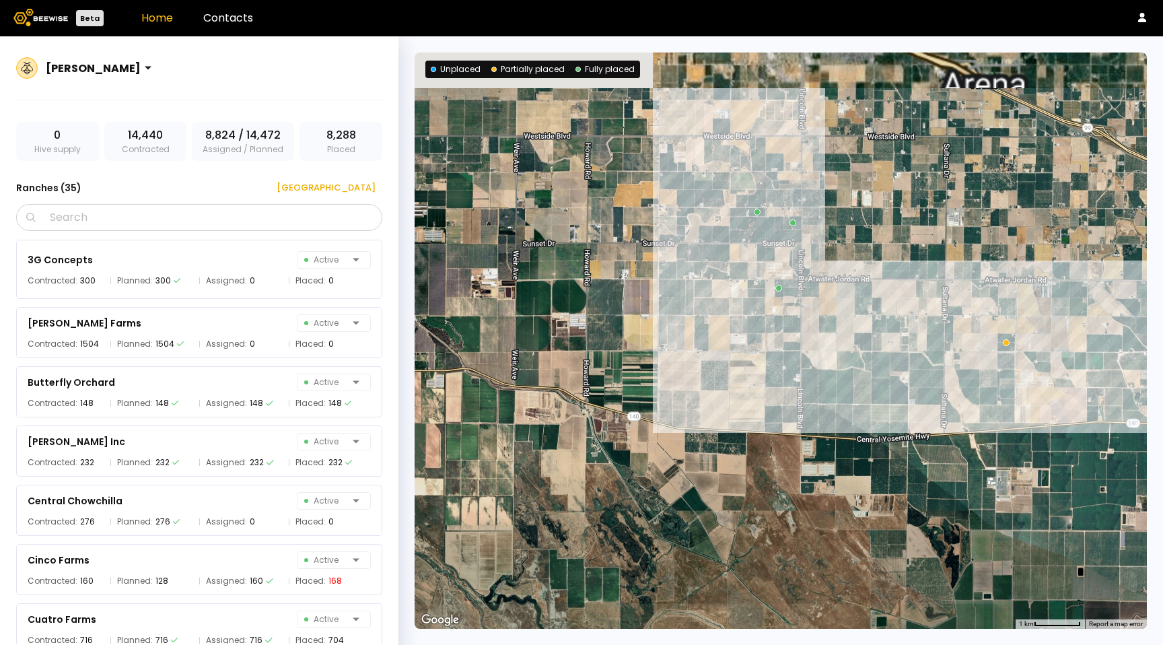
drag, startPoint x: 826, startPoint y: 265, endPoint x: 816, endPoint y: 313, distance: 49.5
click at [816, 314] on div at bounding box center [781, 341] width 732 height 576
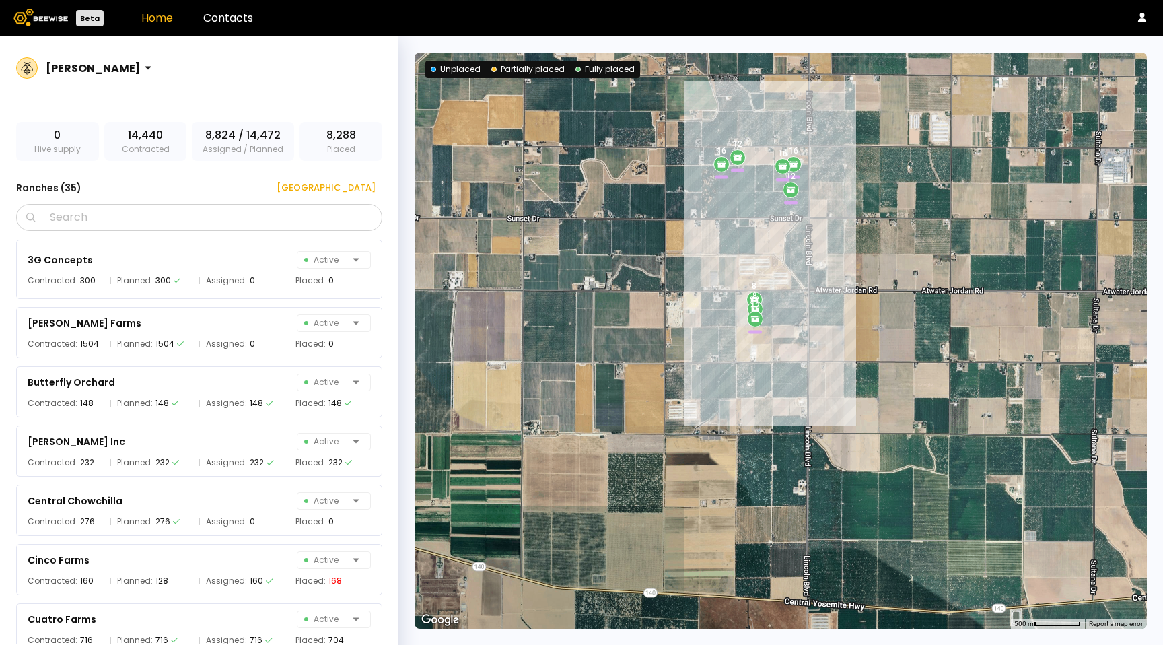
click at [768, 295] on div "8 8 12 16 12 16 16 12" at bounding box center [781, 341] width 732 height 576
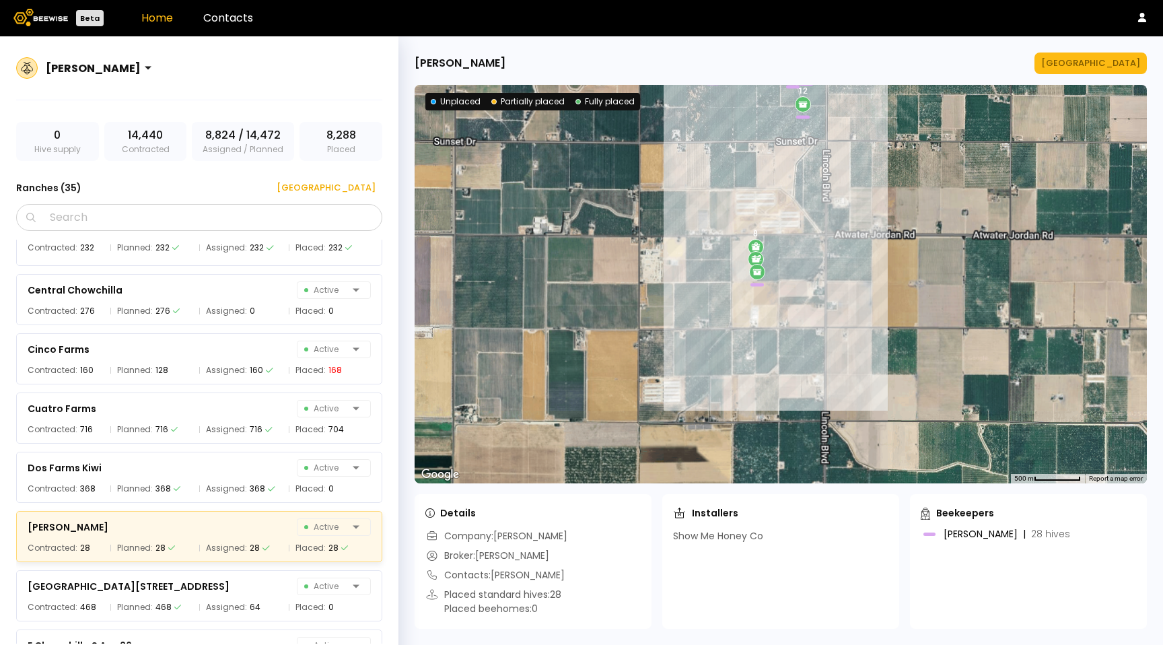
scroll to position [302, 0]
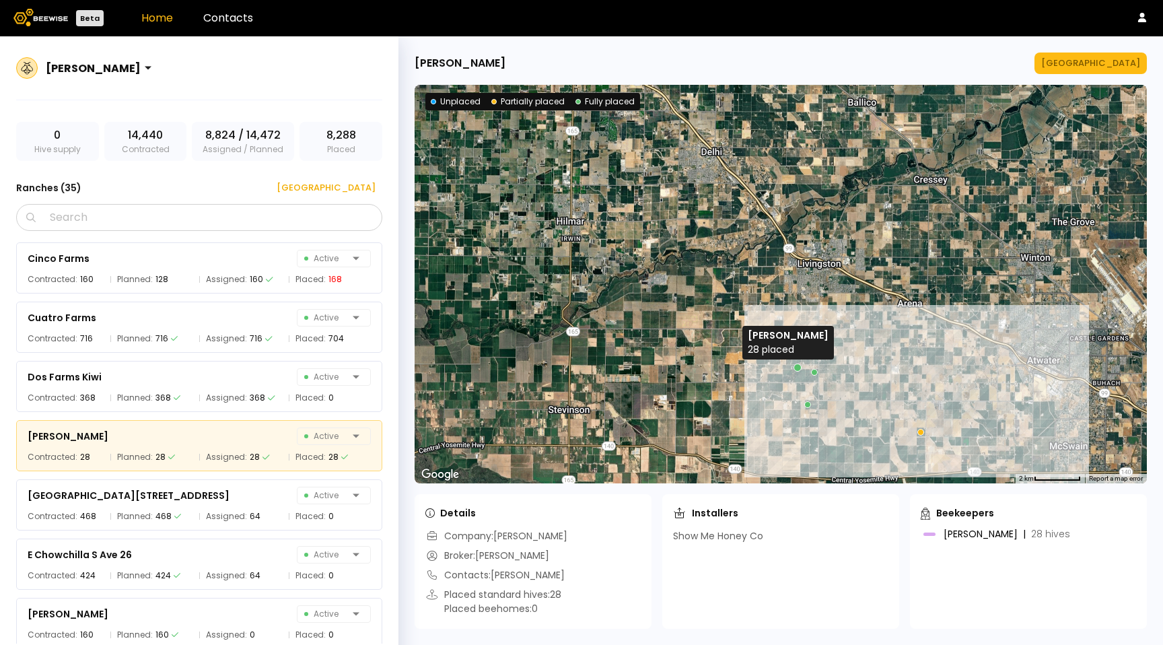
click at [795, 368] on div at bounding box center [798, 368] width 8 height 8
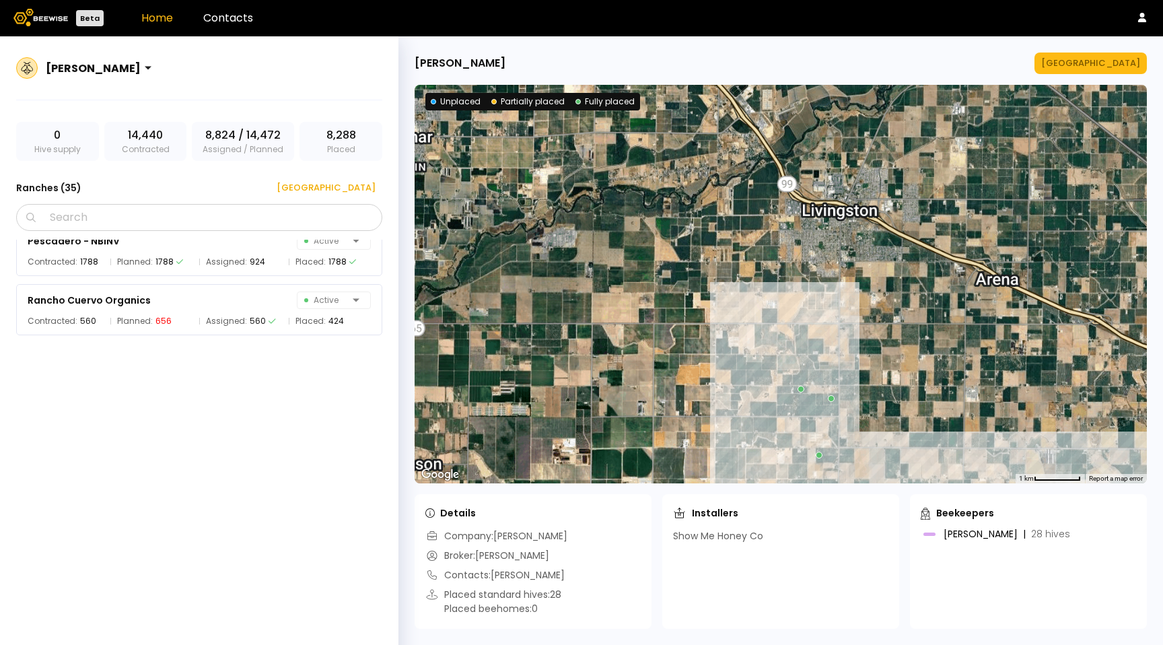
scroll to position [1546, 0]
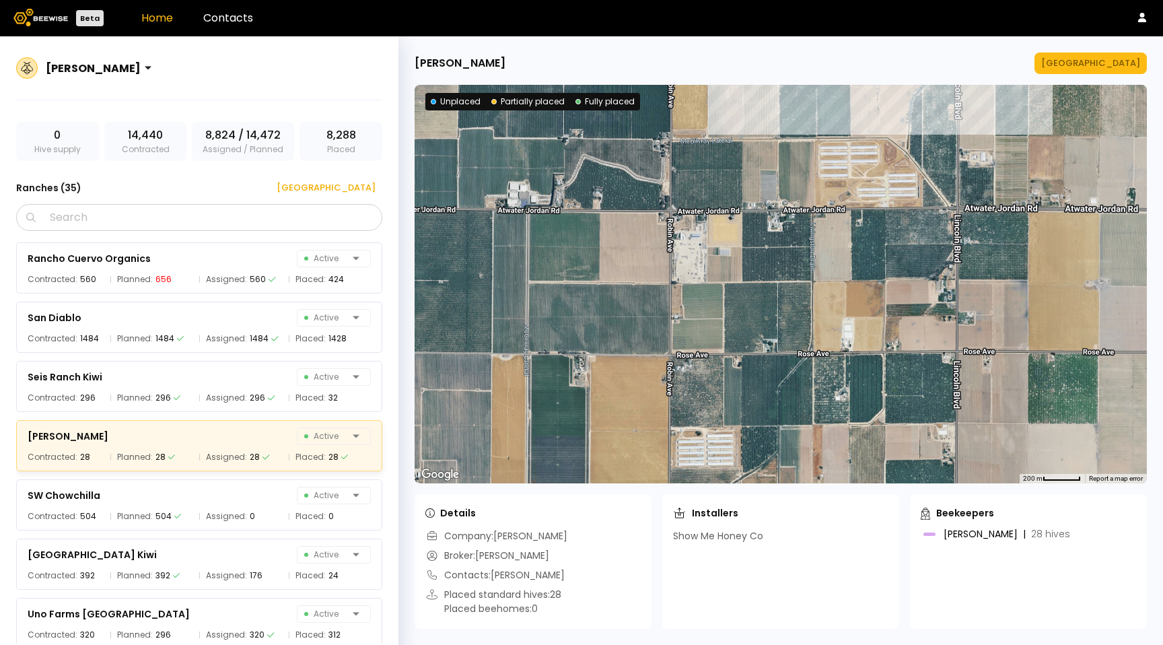
drag, startPoint x: 891, startPoint y: 380, endPoint x: 891, endPoint y: 35, distance: 345.4
click at [891, 35] on div "Beta Home Contacts [PERSON_NAME] 0 Hive supply 14,440 Contracted 8,824 / 14,472…" at bounding box center [581, 322] width 1163 height 645
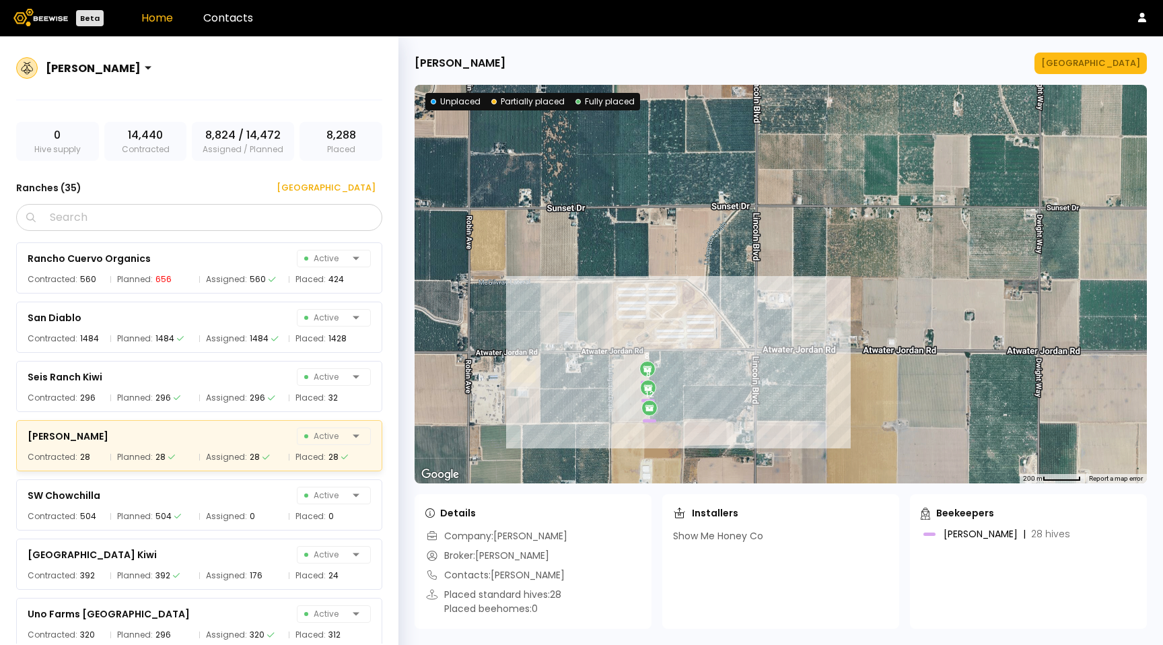
drag, startPoint x: 938, startPoint y: 200, endPoint x: 726, endPoint y: 395, distance: 288.3
click at [726, 395] on div "8 8 12" at bounding box center [781, 284] width 732 height 399
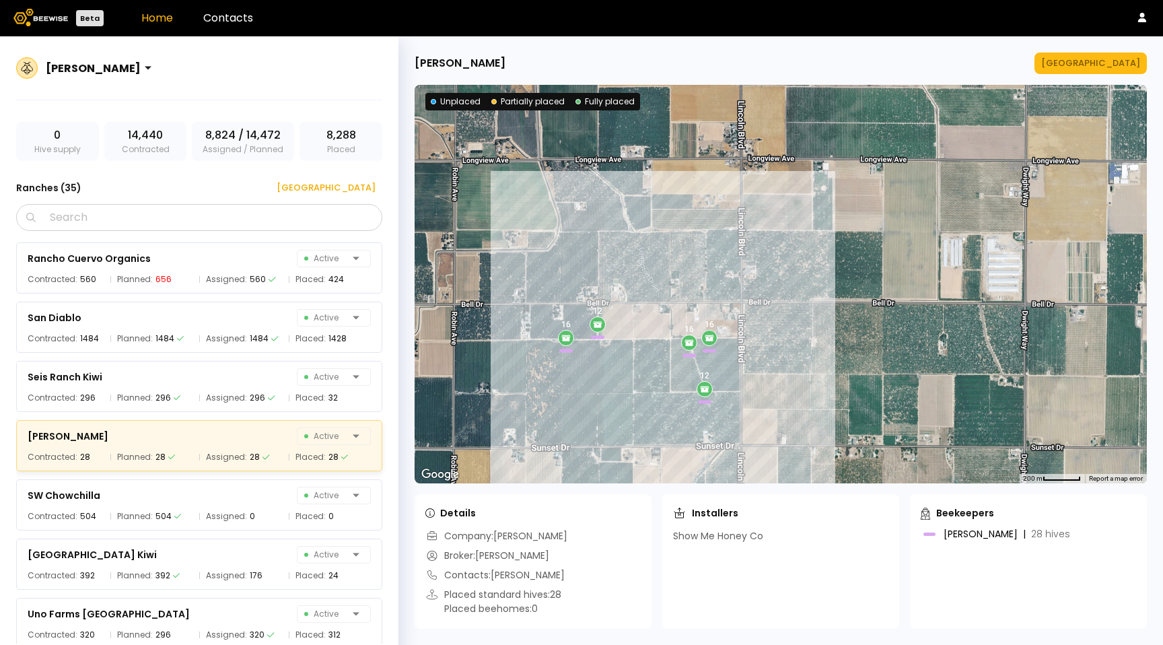
drag, startPoint x: 726, startPoint y: 396, endPoint x: 740, endPoint y: 497, distance: 102.0
click at [740, 497] on div "[PERSON_NAME][GEOGRAPHIC_DATA] ← Move left → Move right ↑ Move up ↓ Move down +…" at bounding box center [781, 340] width 765 height 609
click at [721, 369] on div "16 12 16 16 12" at bounding box center [781, 284] width 732 height 399
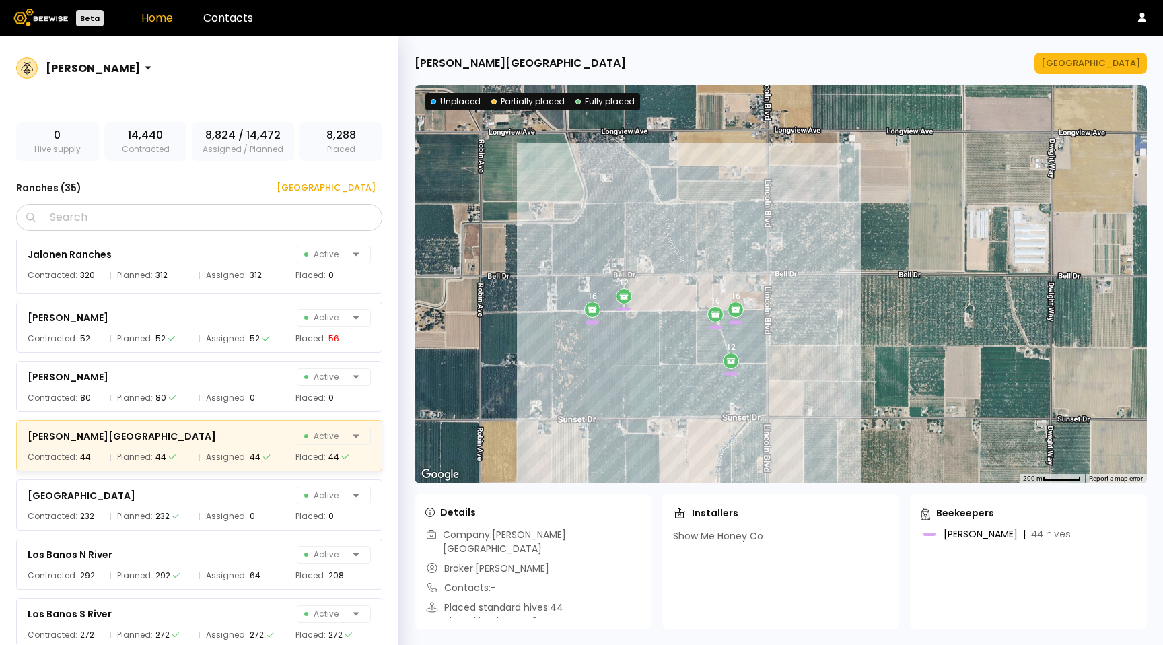
scroll to position [835, 0]
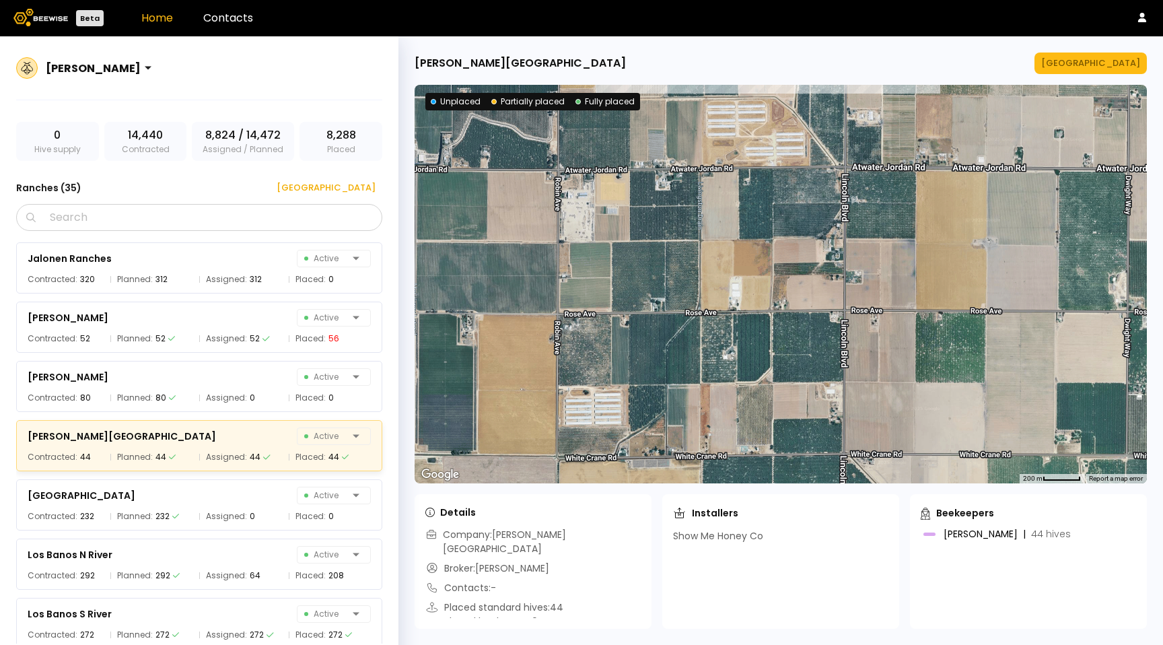
drag, startPoint x: 789, startPoint y: 355, endPoint x: 833, endPoint y: 16, distance: 342.2
click at [833, 16] on div "Beta Home Contacts [PERSON_NAME] 0 Hive supply 14,440 Contracted 8,824 / 14,472…" at bounding box center [581, 322] width 1163 height 645
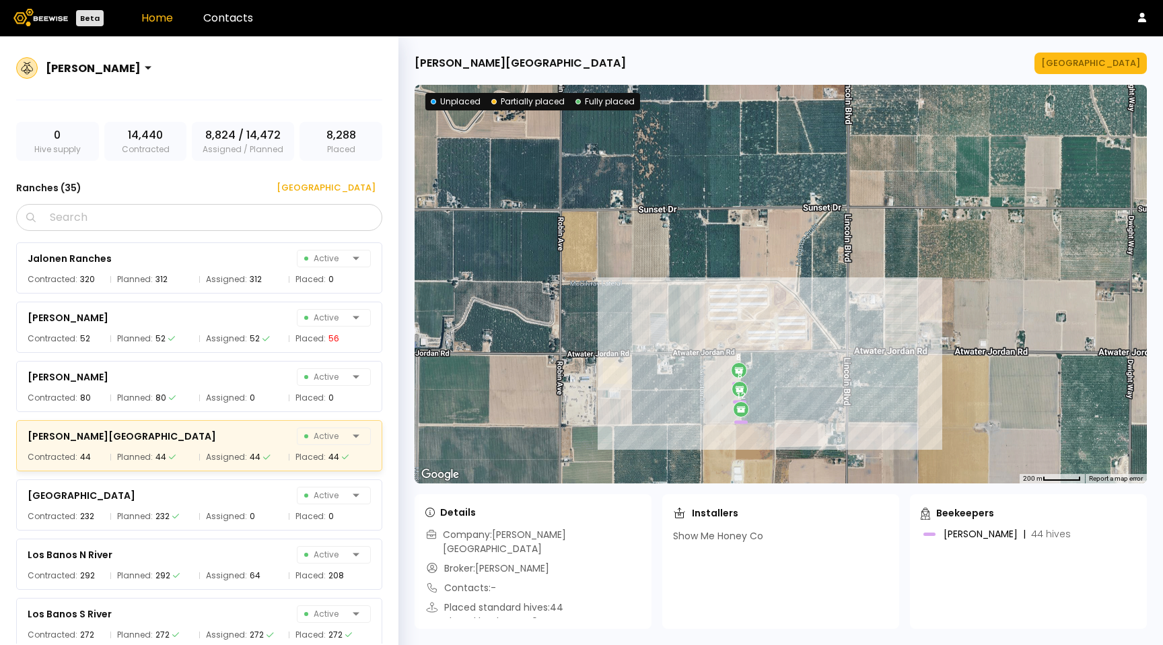
drag, startPoint x: 877, startPoint y: 176, endPoint x: 861, endPoint y: 393, distance: 218.0
click at [861, 393] on div "8 8 12" at bounding box center [781, 284] width 732 height 399
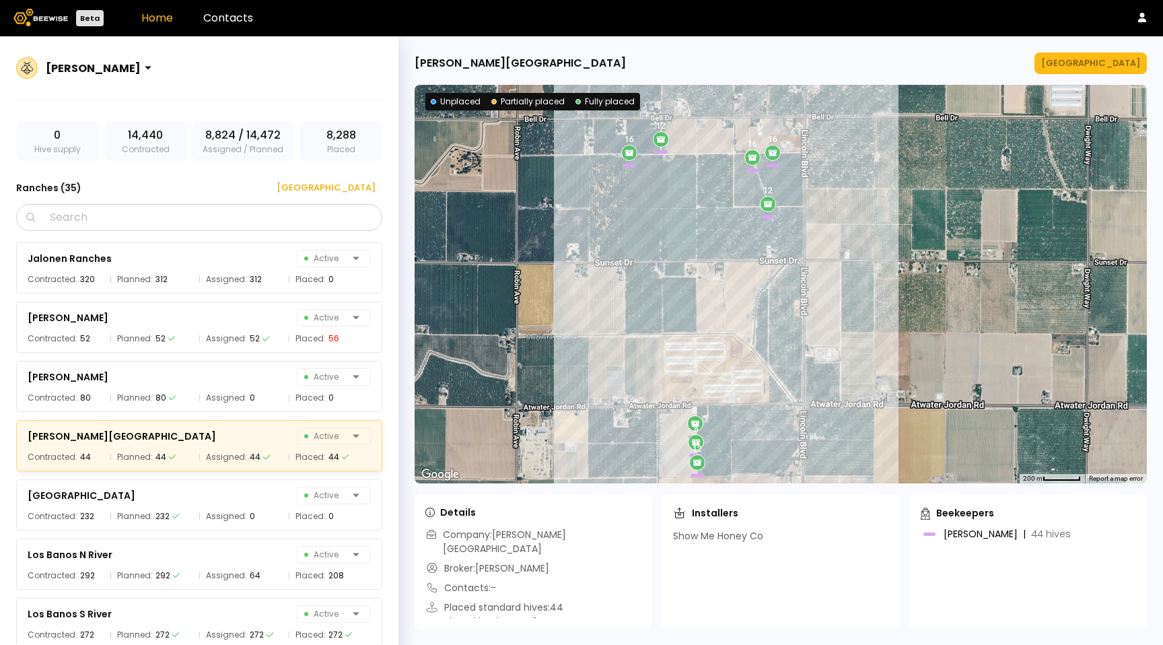
drag, startPoint x: 896, startPoint y: 224, endPoint x: 853, endPoint y: 269, distance: 62.4
click at [853, 269] on div "8 8 12 16 12 16 16 12" at bounding box center [781, 284] width 732 height 399
click at [620, 127] on div "8 8 12 16 12 16 16 12" at bounding box center [781, 284] width 732 height 399
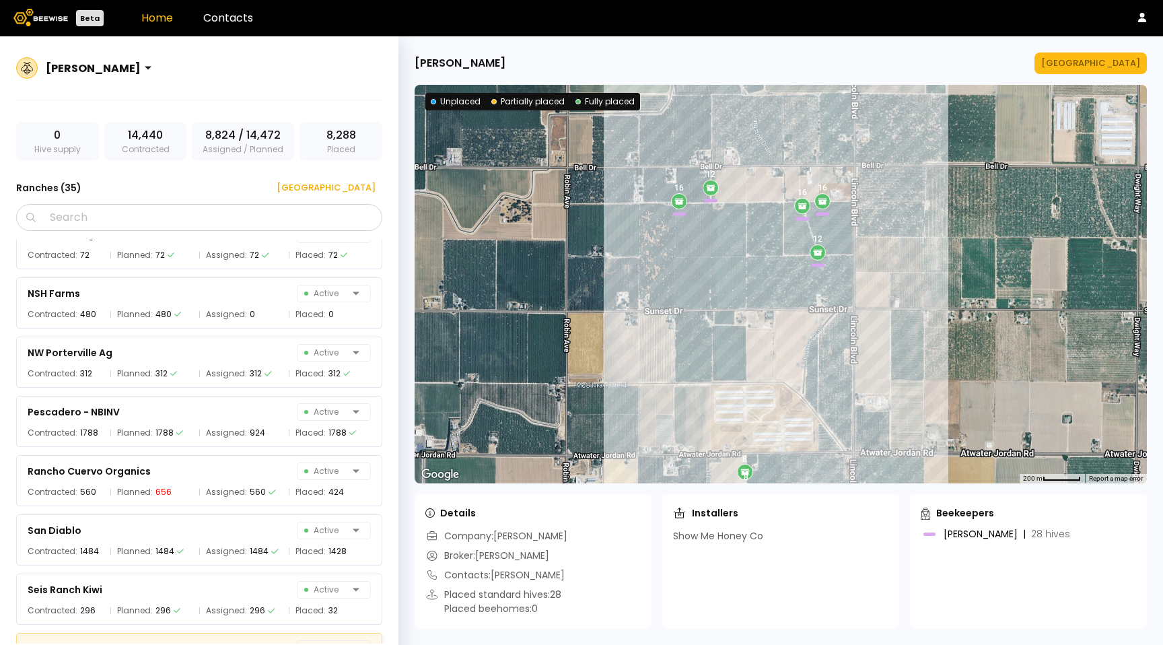
scroll to position [1546, 0]
